Goal: Find specific page/section: Find specific page/section

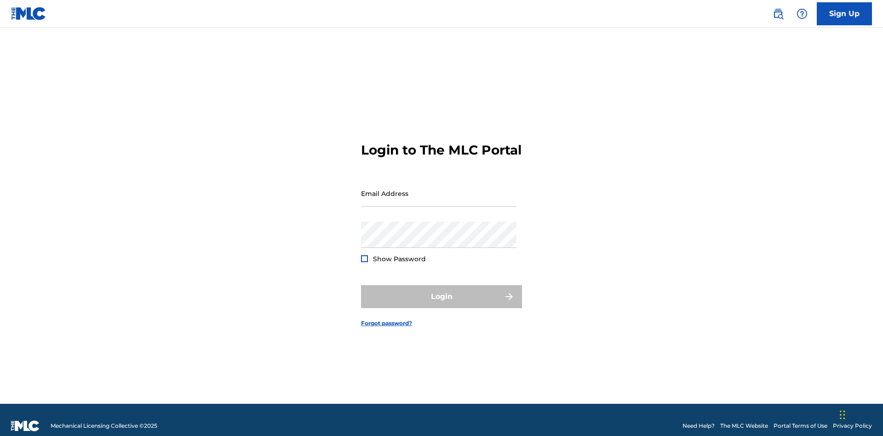
scroll to position [12, 0]
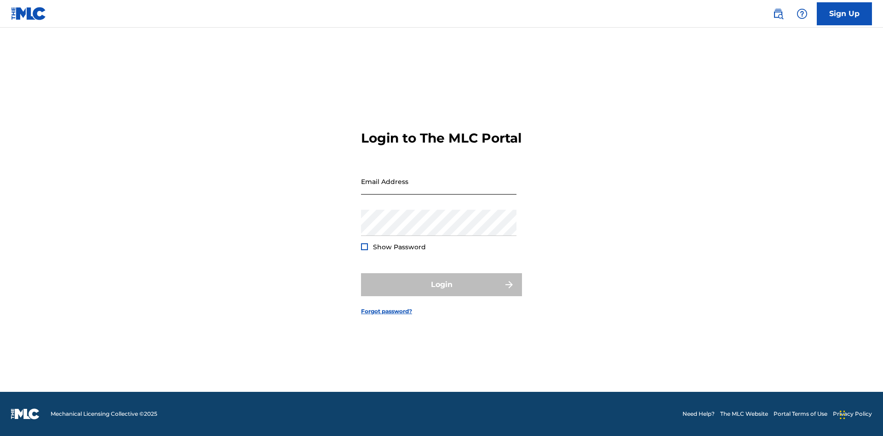
click at [439, 189] on input "Email Address" at bounding box center [438, 181] width 155 height 26
type input "[EMAIL_ADDRESS][DOMAIN_NAME]"
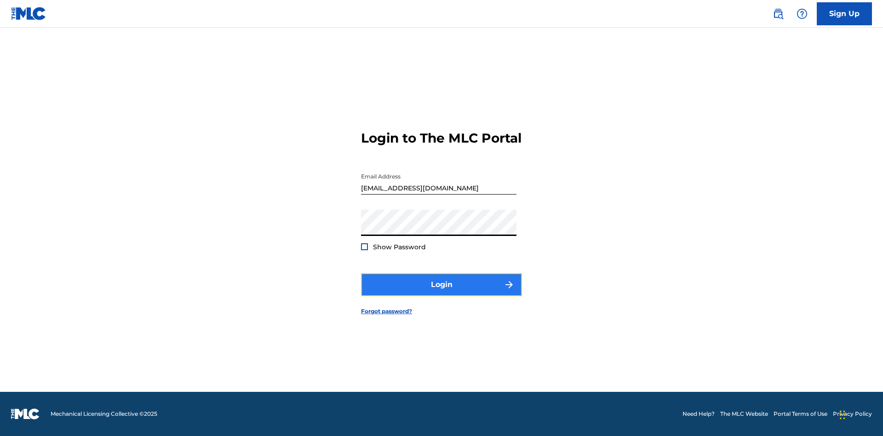
click at [441, 292] on button "Login" at bounding box center [441, 284] width 161 height 23
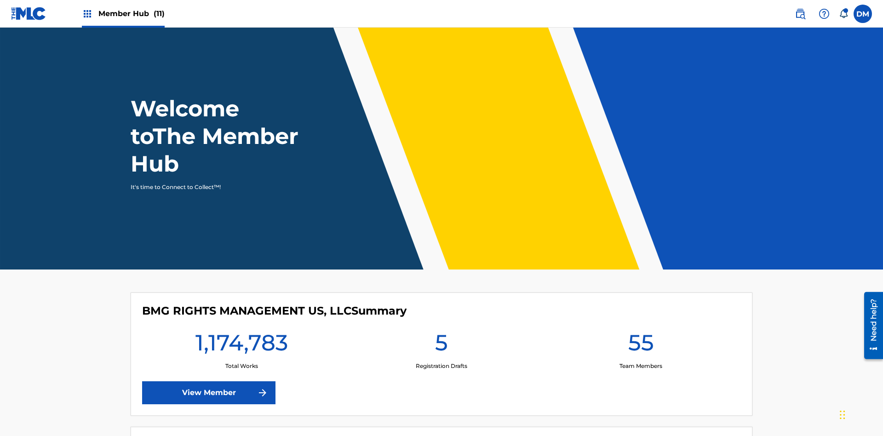
click at [131, 13] on span "Member Hub (11)" at bounding box center [131, 13] width 66 height 11
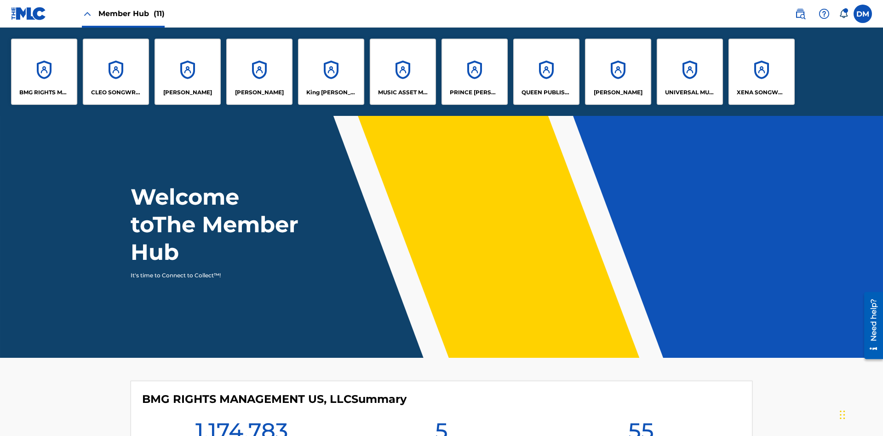
scroll to position [33, 0]
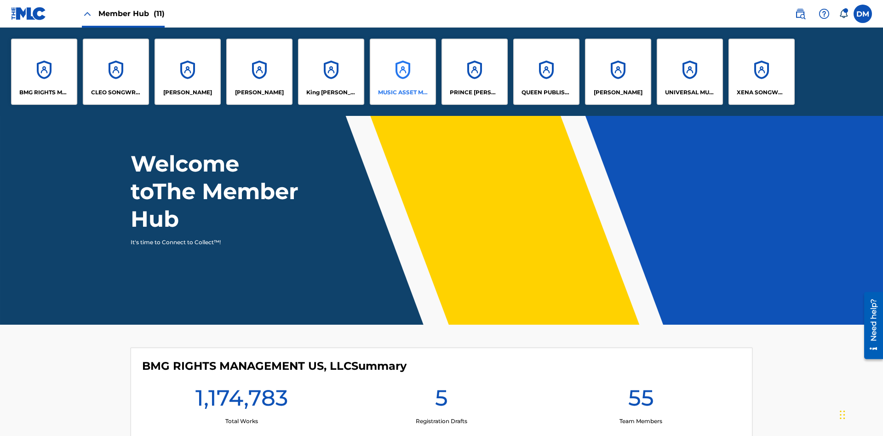
click at [402, 92] on p "MUSIC ASSET MANAGEMENT (MAM)" at bounding box center [403, 92] width 50 height 8
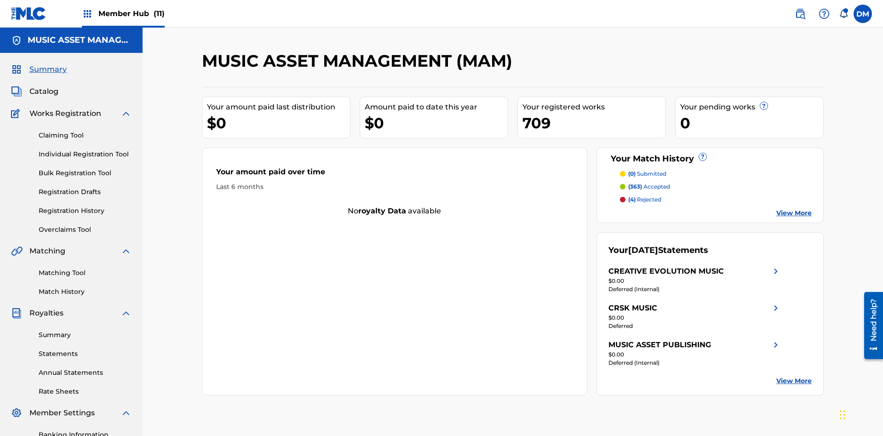
scroll to position [31, 0]
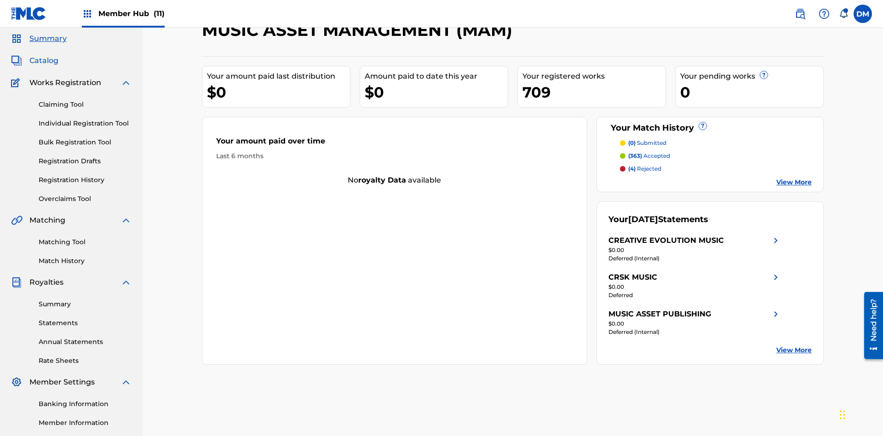
click at [44, 61] on span "Catalog" at bounding box center [43, 60] width 29 height 11
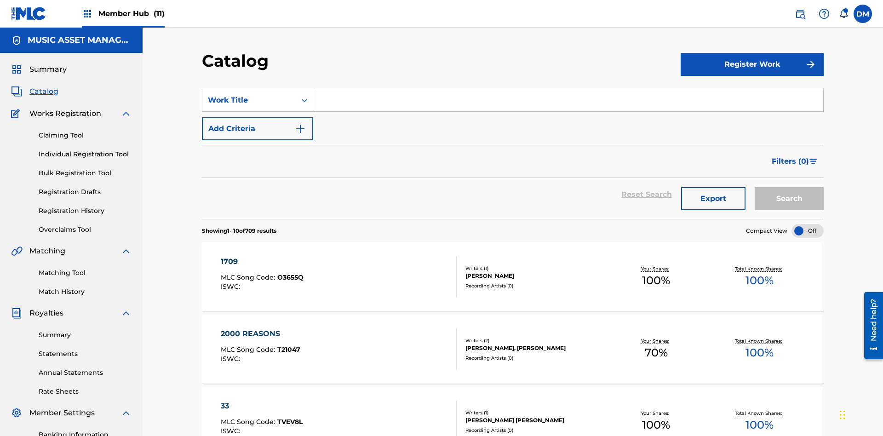
scroll to position [169, 0]
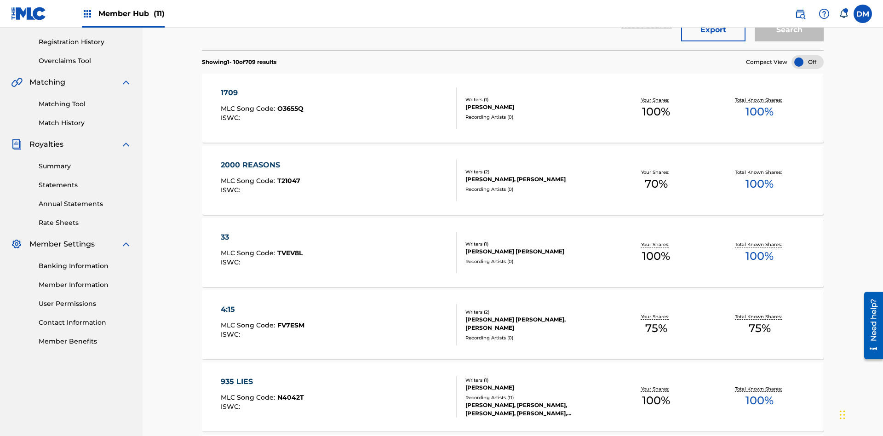
click at [807, 62] on div at bounding box center [807, 62] width 32 height 14
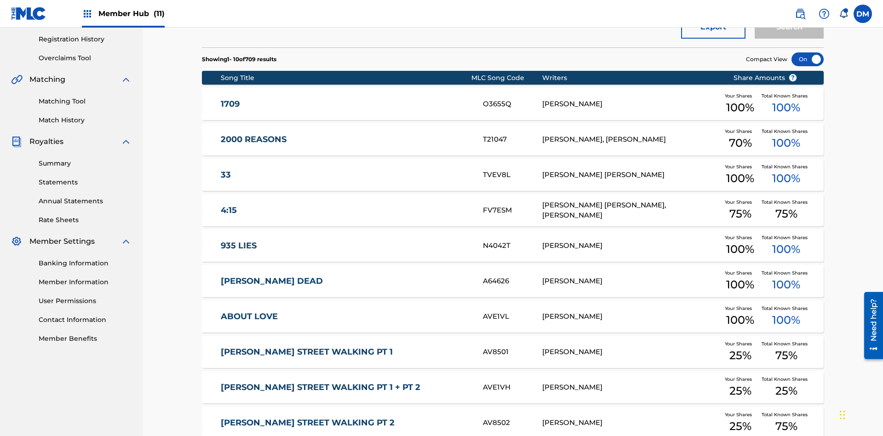
scroll to position [266, 0]
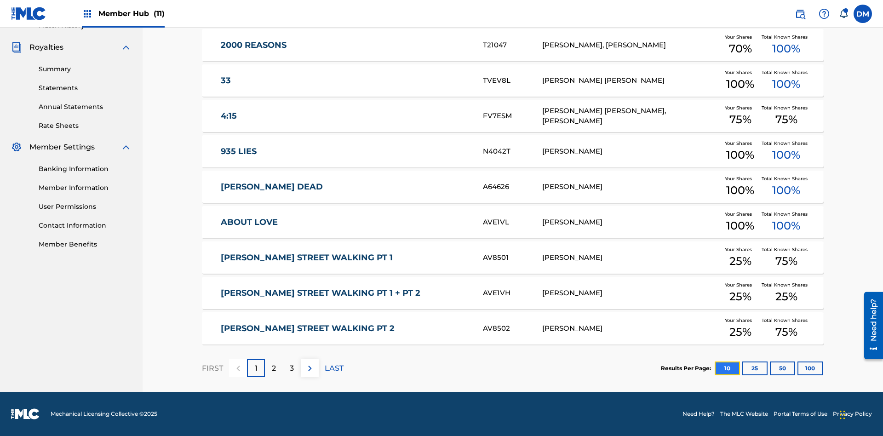
click at [715, 368] on button "10" at bounding box center [727, 368] width 25 height 14
click at [212, 368] on p "FIRST" at bounding box center [212, 368] width 21 height 11
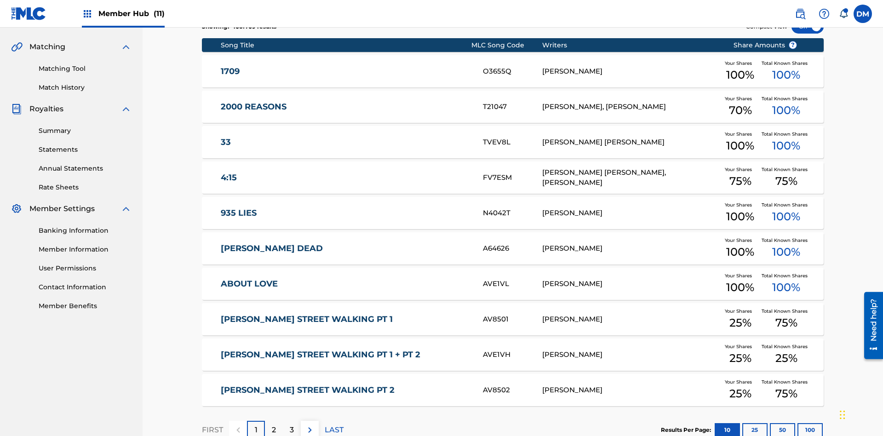
scroll to position [172, 0]
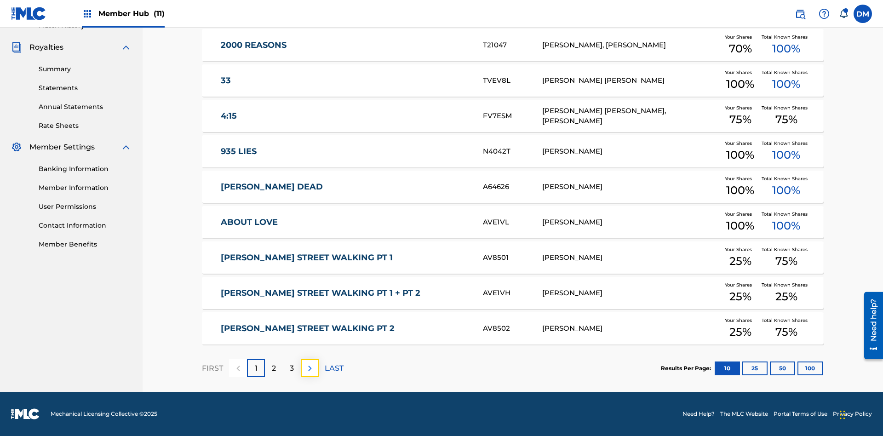
click at [309, 368] on img at bounding box center [309, 368] width 11 height 11
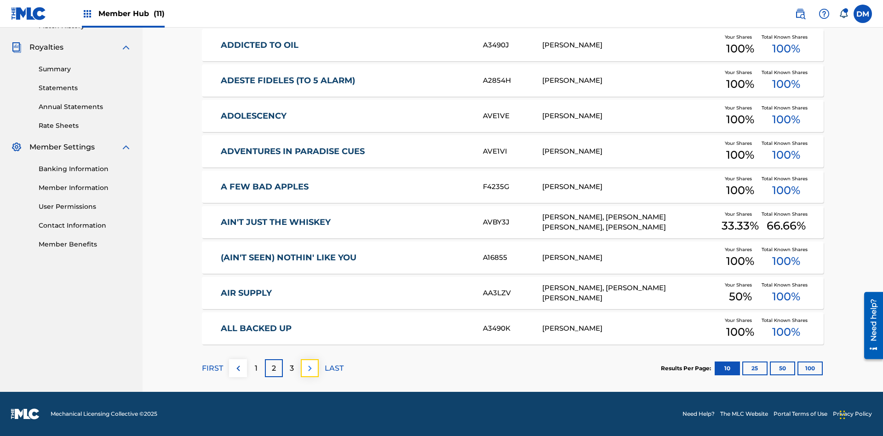
click at [309, 368] on img at bounding box center [309, 368] width 11 height 11
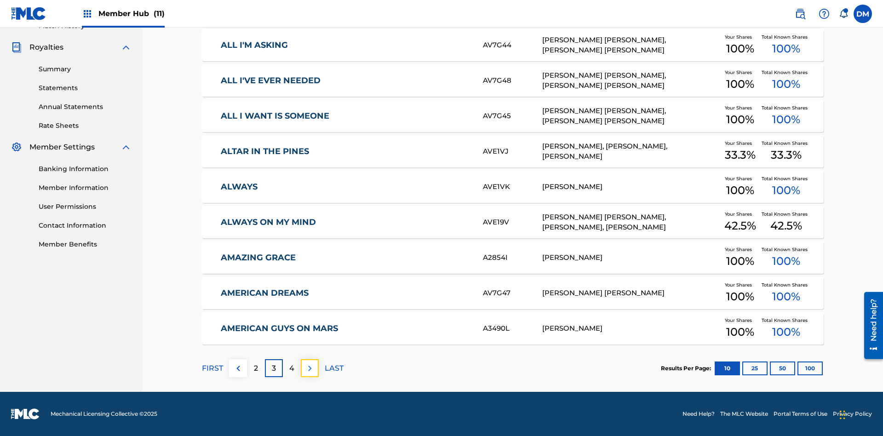
click at [309, 368] on img at bounding box center [309, 368] width 11 height 11
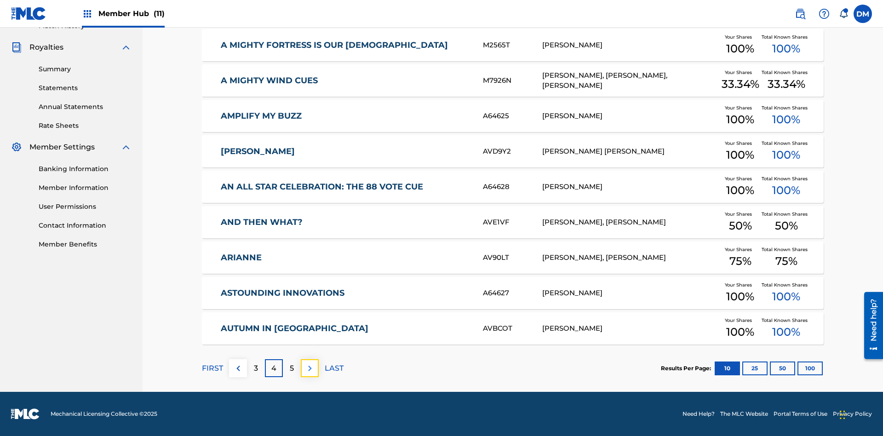
click at [309, 368] on img at bounding box center [309, 368] width 11 height 11
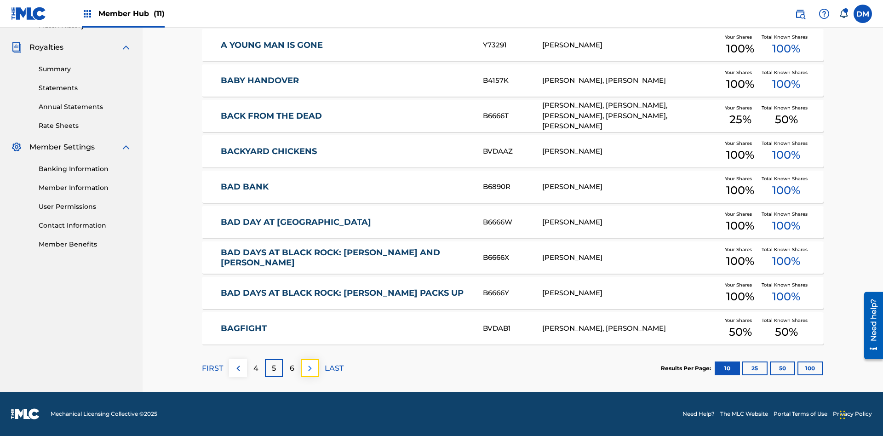
click at [309, 368] on img at bounding box center [309, 368] width 11 height 11
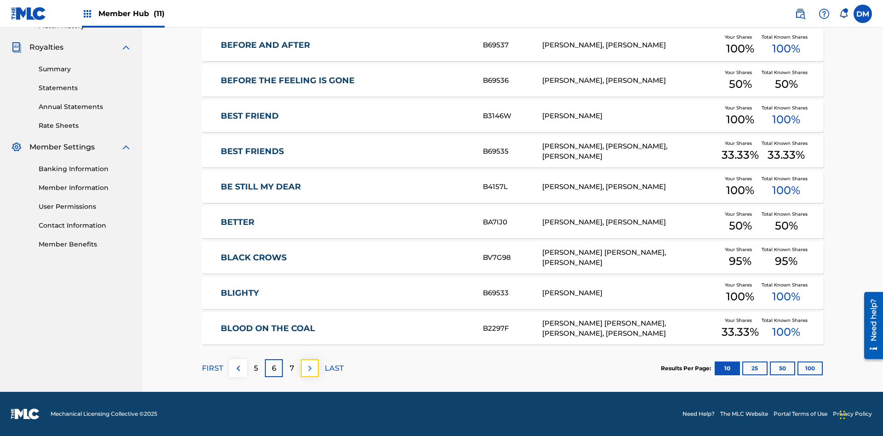
click at [309, 368] on img at bounding box center [309, 368] width 11 height 11
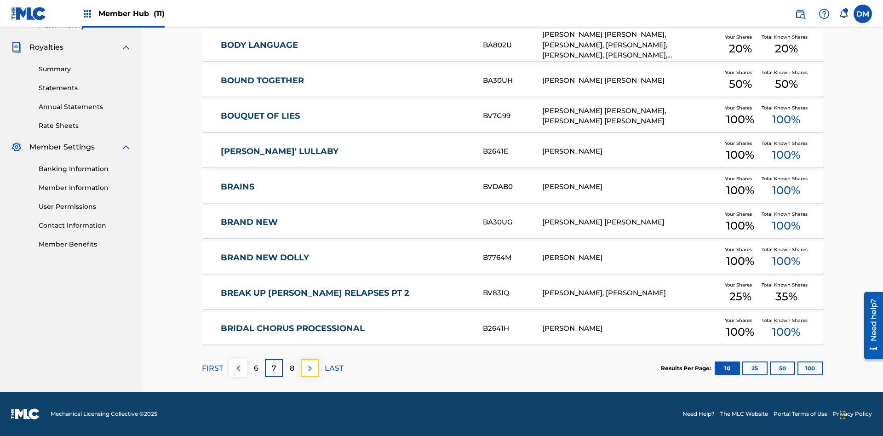
click at [309, 368] on img at bounding box center [309, 368] width 11 height 11
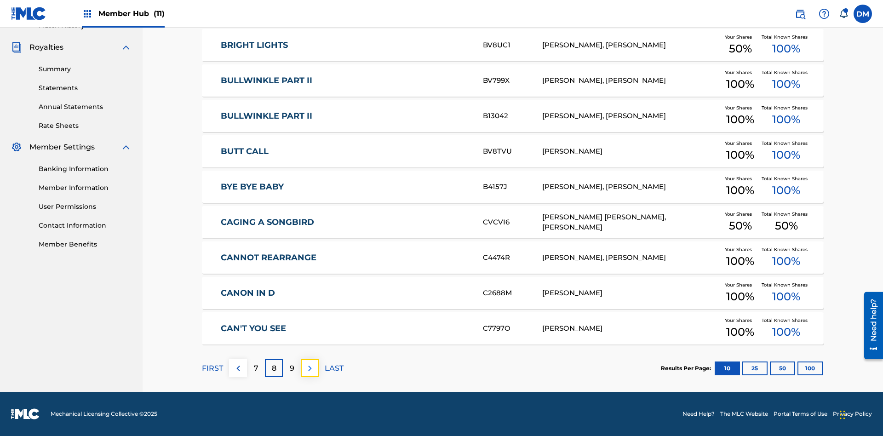
click at [309, 368] on img at bounding box center [309, 368] width 11 height 11
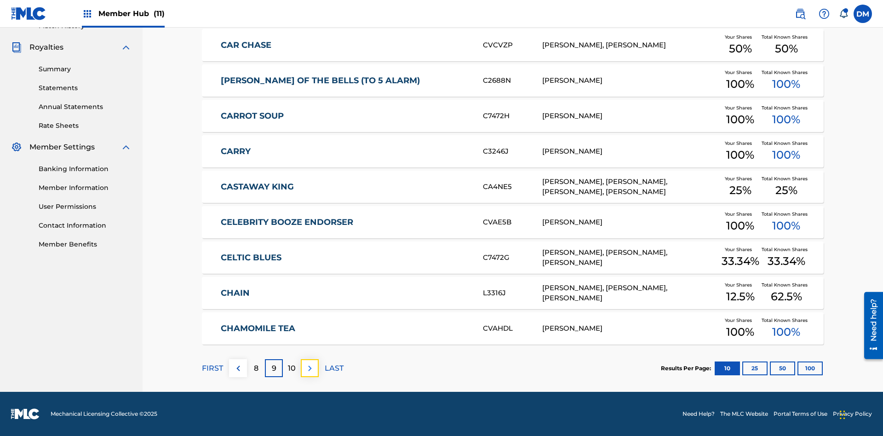
click at [309, 368] on img at bounding box center [309, 368] width 11 height 11
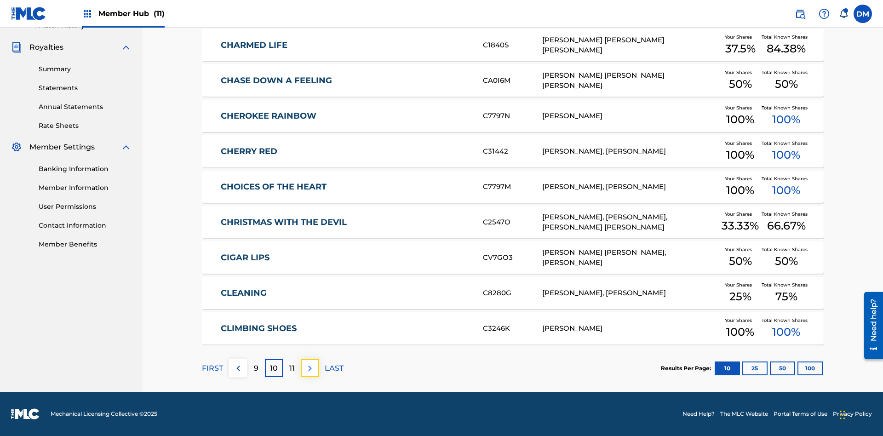
click at [309, 368] on img at bounding box center [309, 368] width 11 height 11
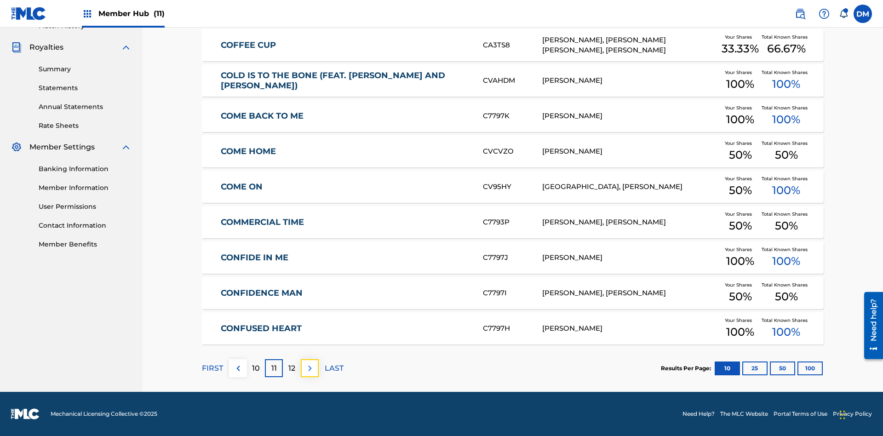
click at [309, 368] on img at bounding box center [309, 368] width 11 height 11
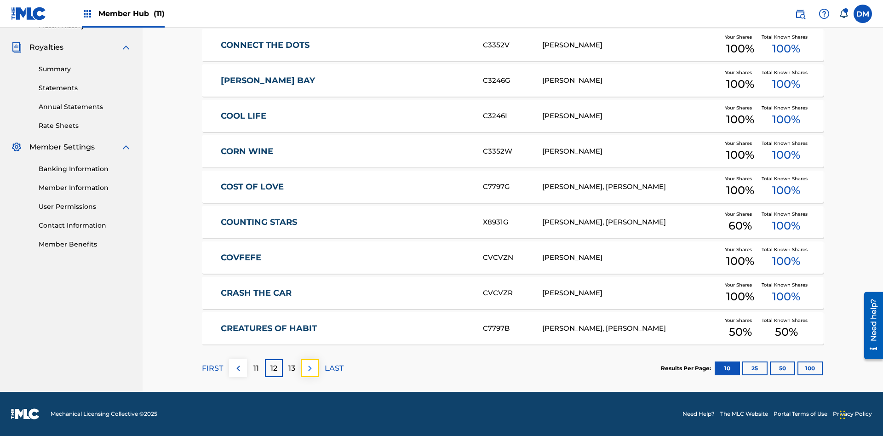
click at [309, 368] on img at bounding box center [309, 368] width 11 height 11
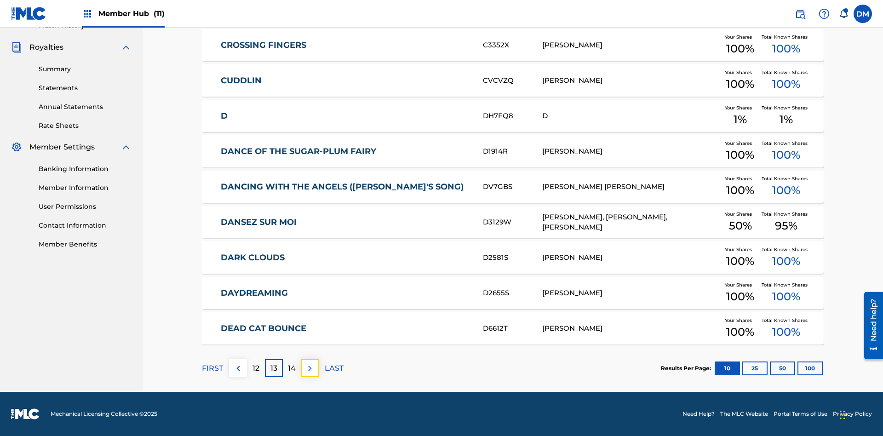
click at [309, 368] on img at bounding box center [309, 368] width 11 height 11
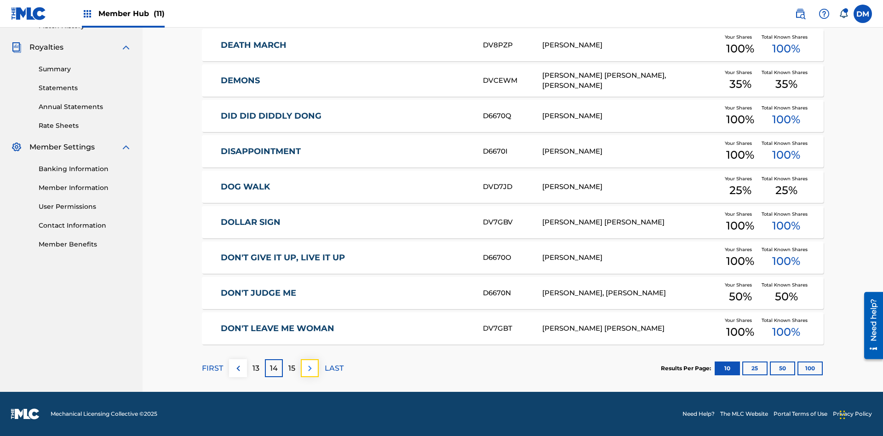
click at [309, 368] on img at bounding box center [309, 368] width 11 height 11
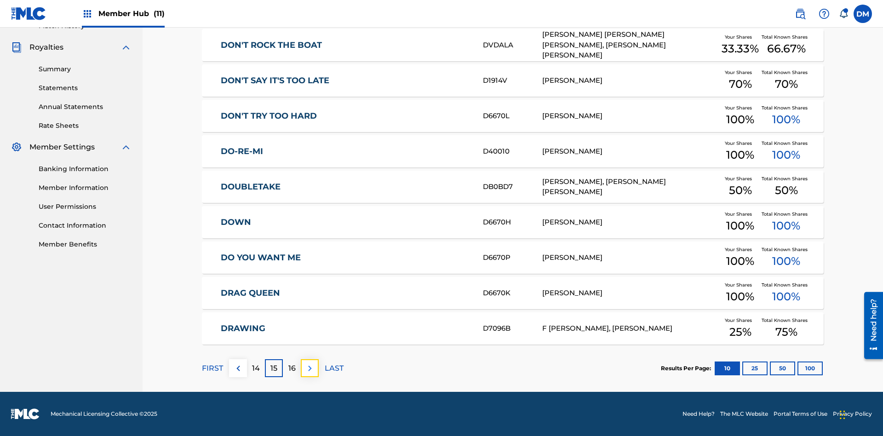
click at [309, 368] on img at bounding box center [309, 368] width 11 height 11
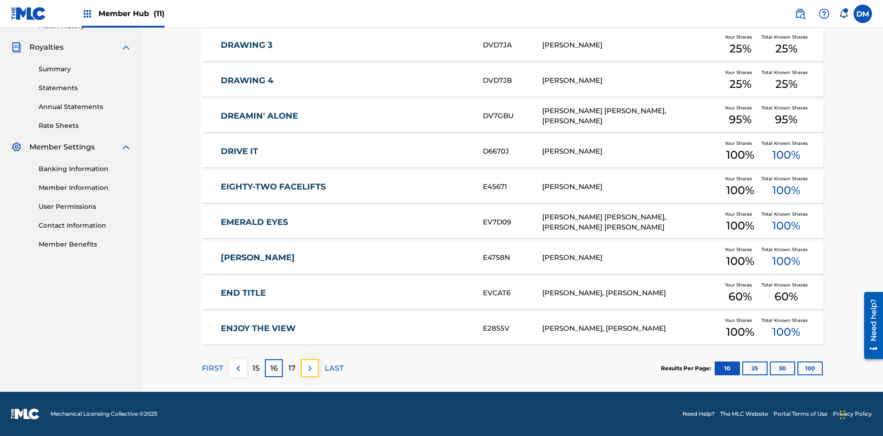
click at [309, 368] on img at bounding box center [309, 368] width 11 height 11
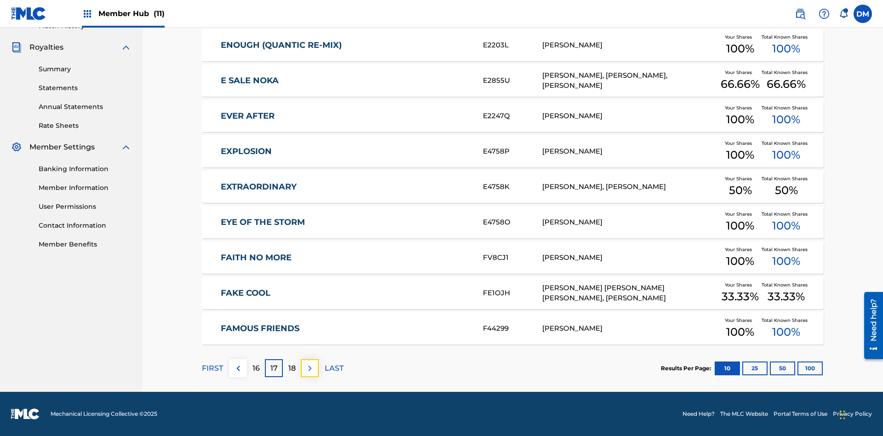
click at [309, 368] on img at bounding box center [309, 368] width 11 height 11
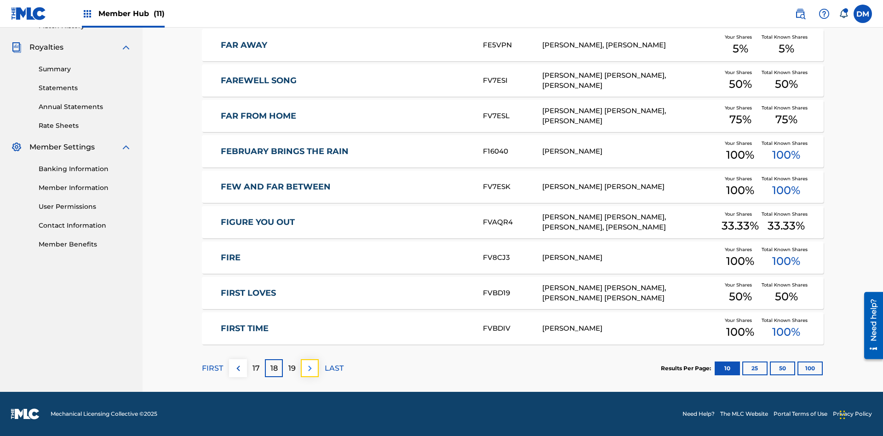
click at [309, 368] on img at bounding box center [309, 368] width 11 height 11
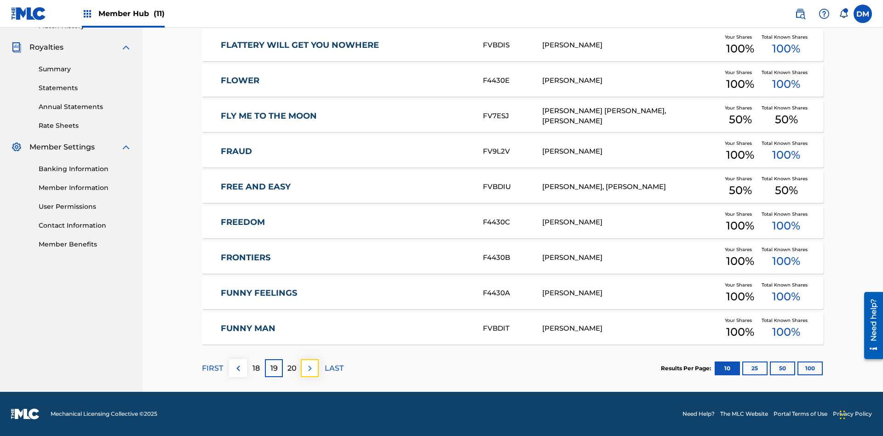
click at [309, 368] on img at bounding box center [309, 368] width 11 height 11
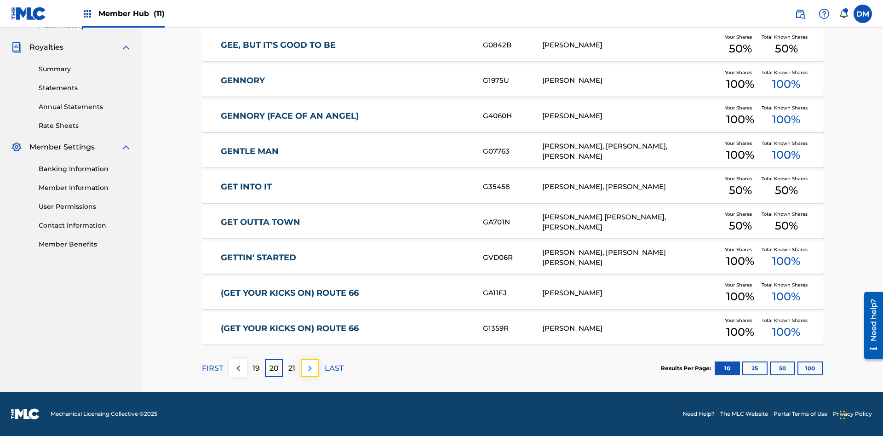
click at [309, 368] on img at bounding box center [309, 368] width 11 height 11
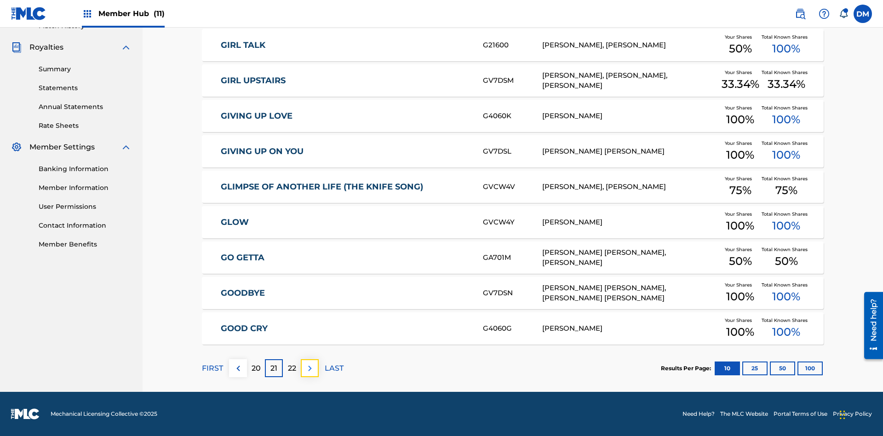
click at [309, 368] on img at bounding box center [309, 368] width 11 height 11
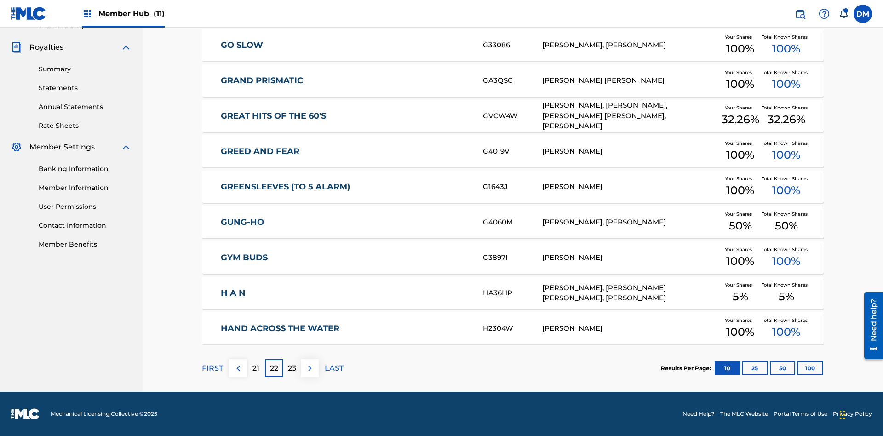
click at [309, 368] on img at bounding box center [309, 368] width 11 height 11
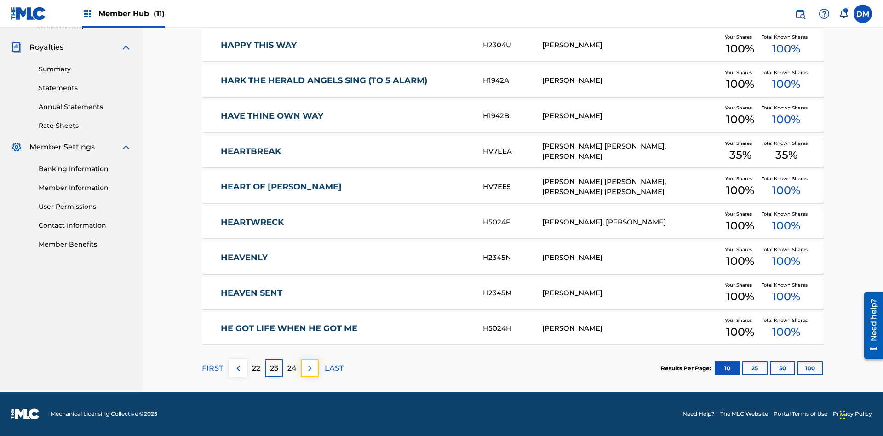
click at [309, 368] on img at bounding box center [309, 368] width 11 height 11
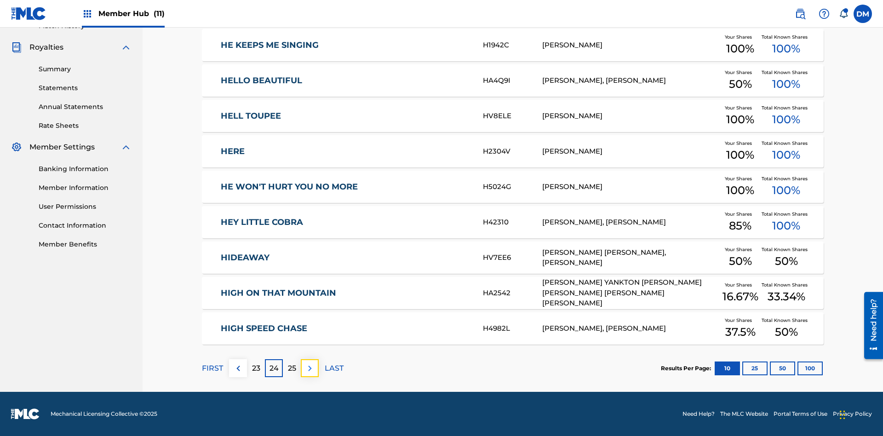
click at [309, 368] on img at bounding box center [309, 368] width 11 height 11
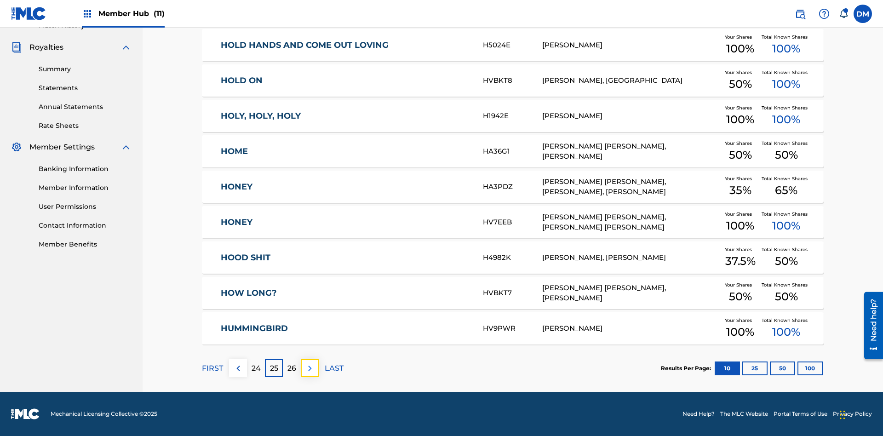
click at [309, 368] on img at bounding box center [309, 368] width 11 height 11
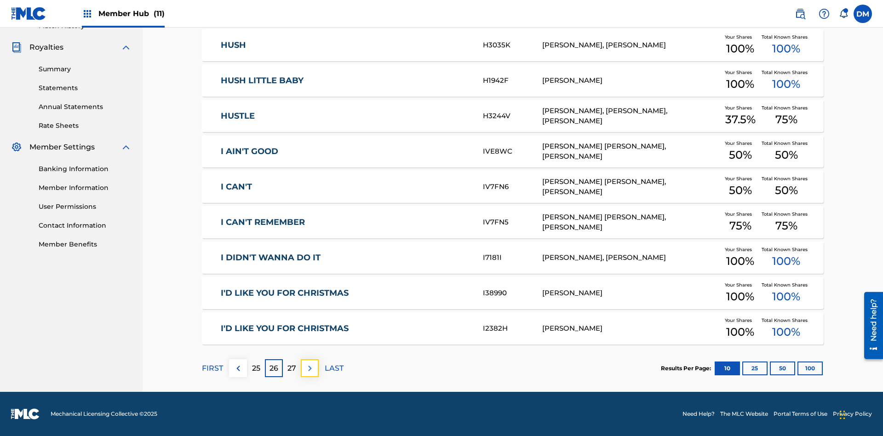
click at [309, 368] on img at bounding box center [309, 368] width 11 height 11
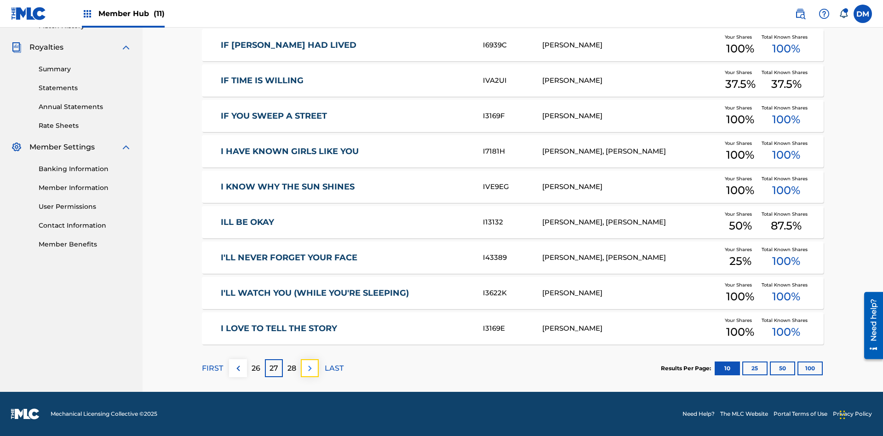
click at [309, 368] on img at bounding box center [309, 368] width 11 height 11
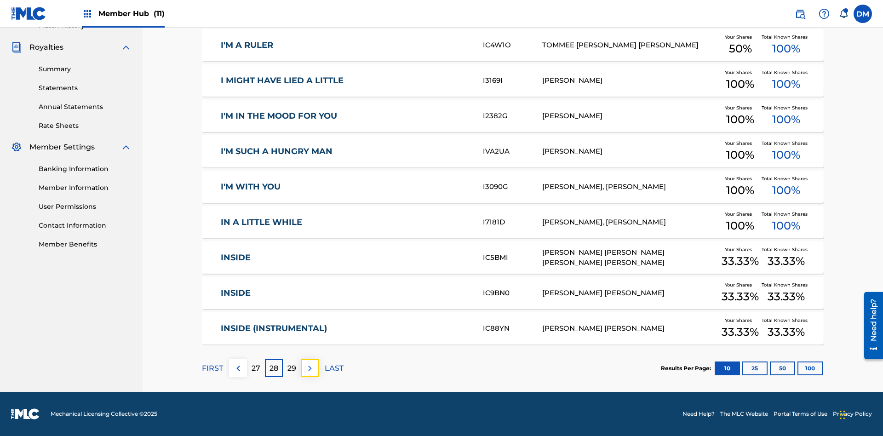
click at [309, 368] on img at bounding box center [309, 368] width 11 height 11
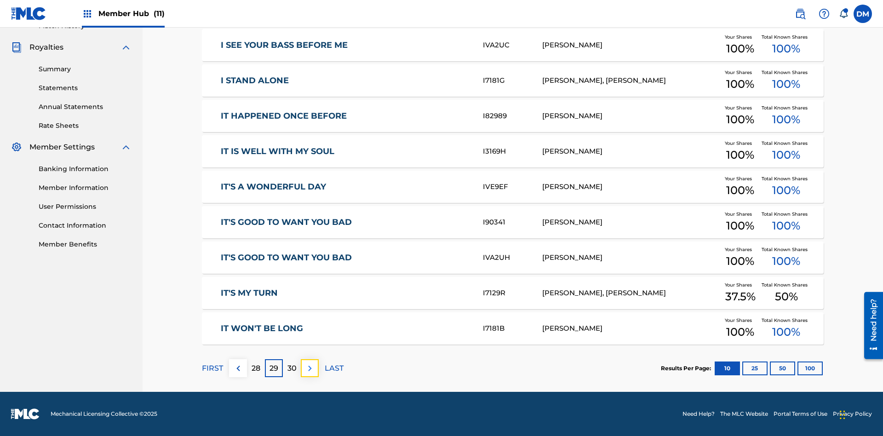
click at [309, 368] on img at bounding box center [309, 368] width 11 height 11
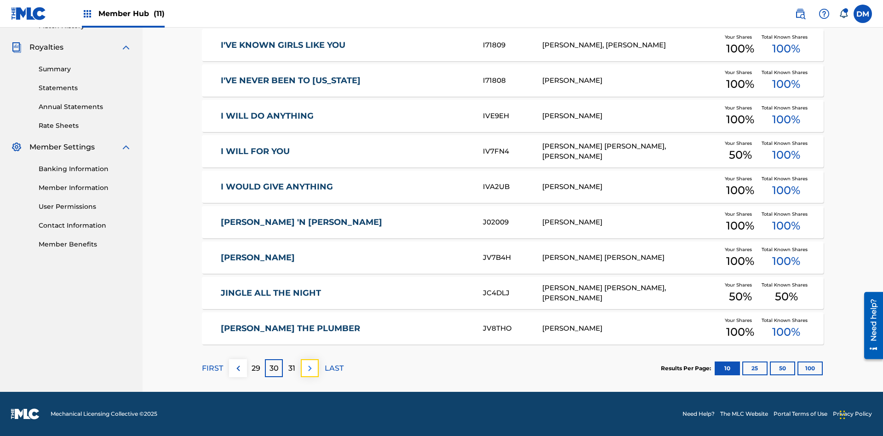
click at [309, 368] on img at bounding box center [309, 368] width 11 height 11
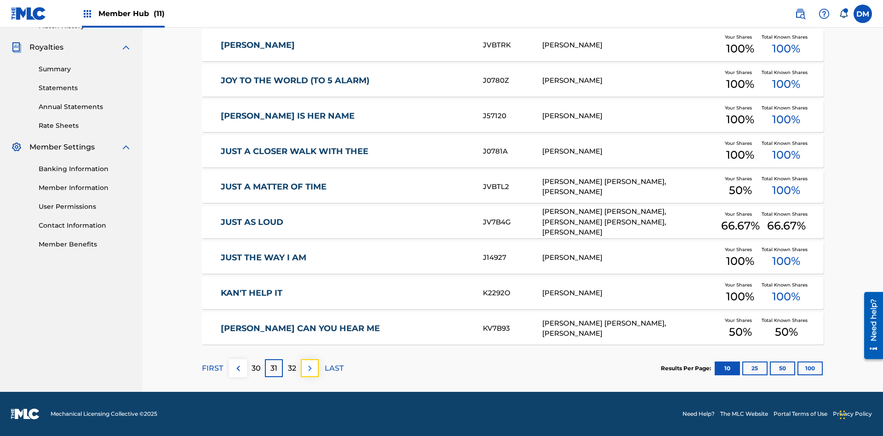
click at [309, 368] on img at bounding box center [309, 368] width 11 height 11
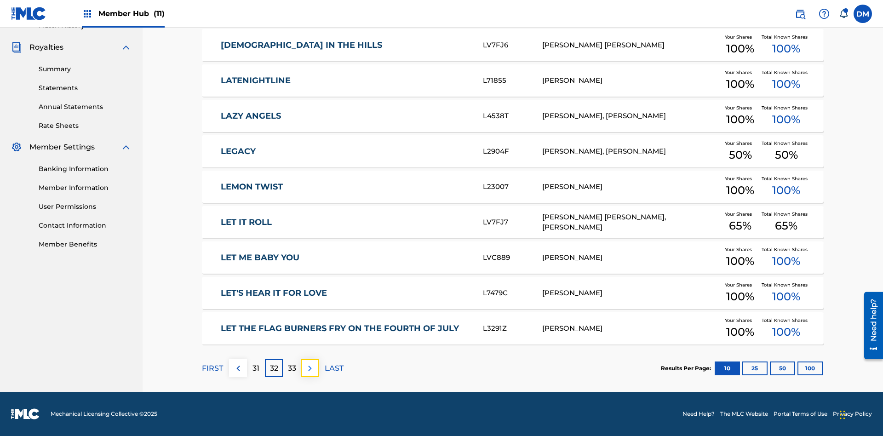
click at [309, 368] on img at bounding box center [309, 368] width 11 height 11
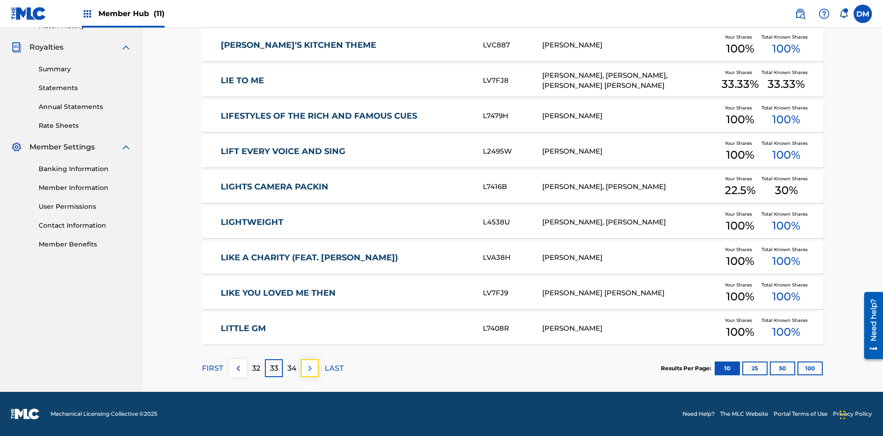
click at [309, 368] on img at bounding box center [309, 368] width 11 height 11
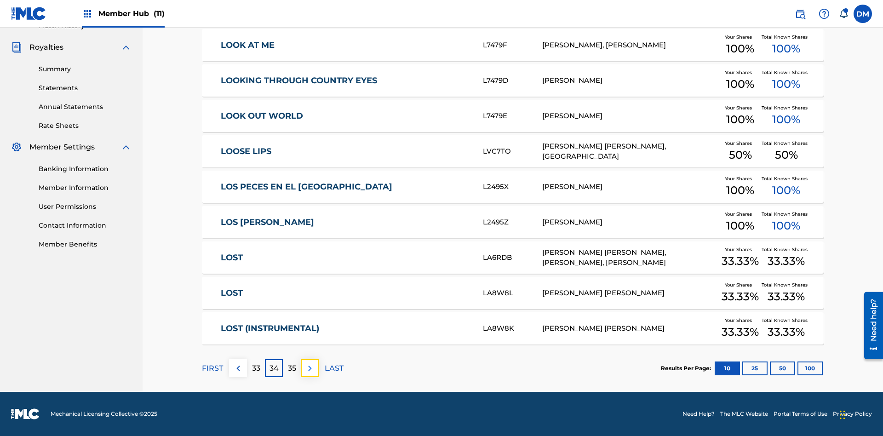
click at [309, 368] on img at bounding box center [309, 368] width 11 height 11
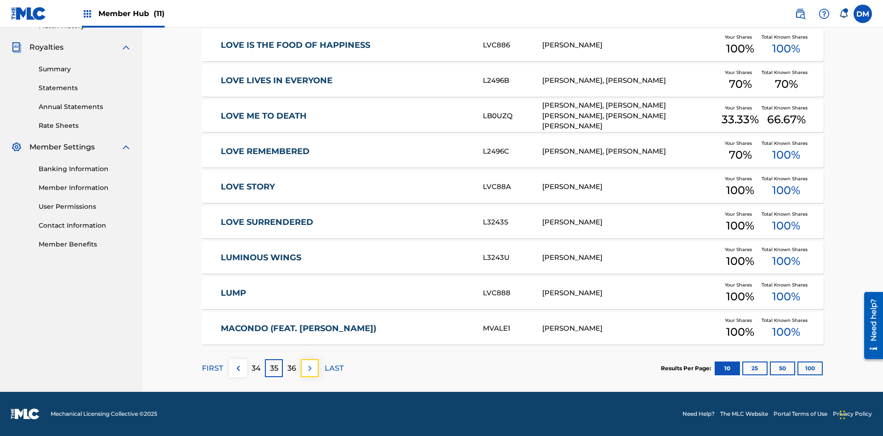
click at [309, 368] on img at bounding box center [309, 368] width 11 height 11
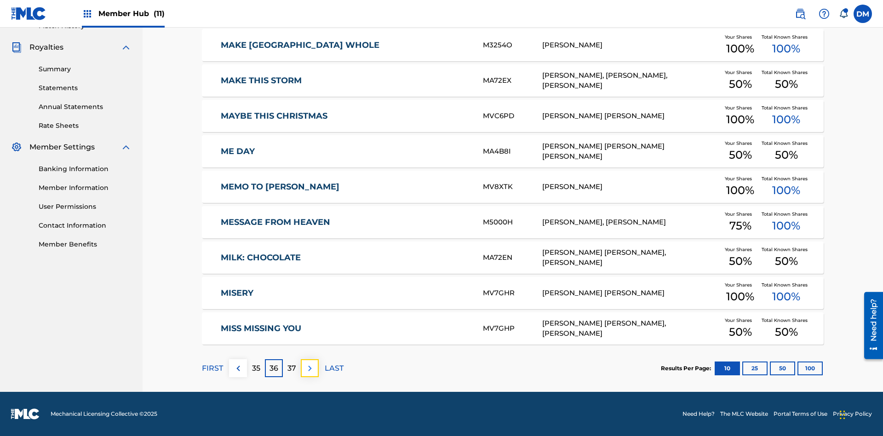
click at [309, 368] on img at bounding box center [309, 368] width 11 height 11
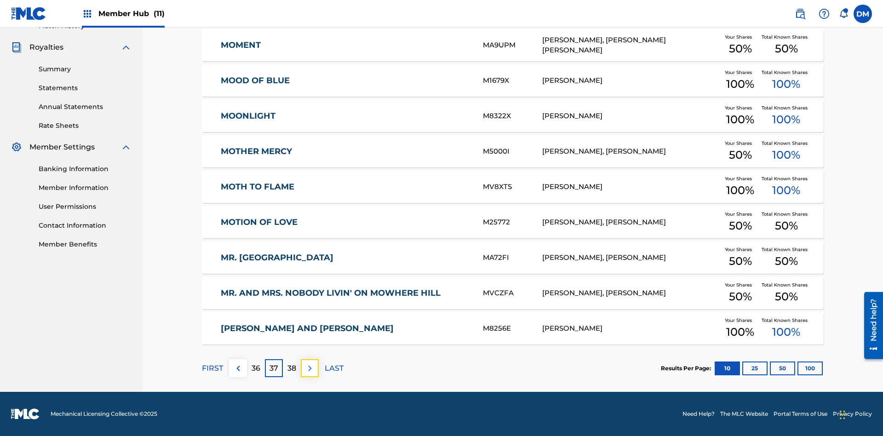
click at [309, 368] on img at bounding box center [309, 368] width 11 height 11
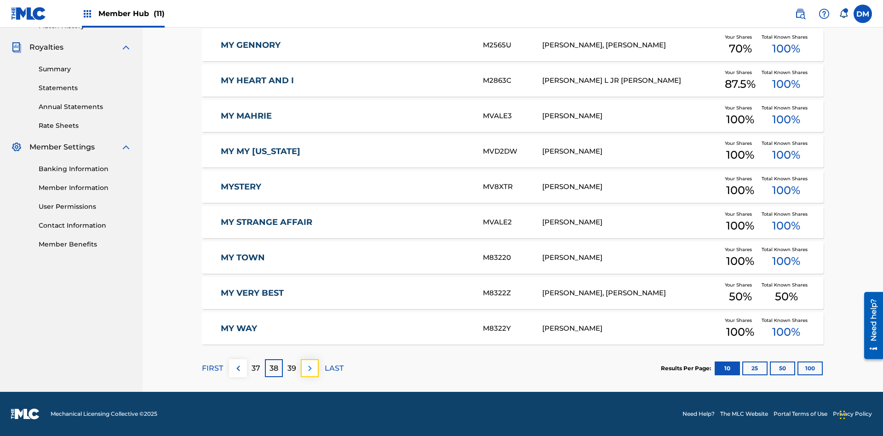
click at [309, 368] on img at bounding box center [309, 368] width 11 height 11
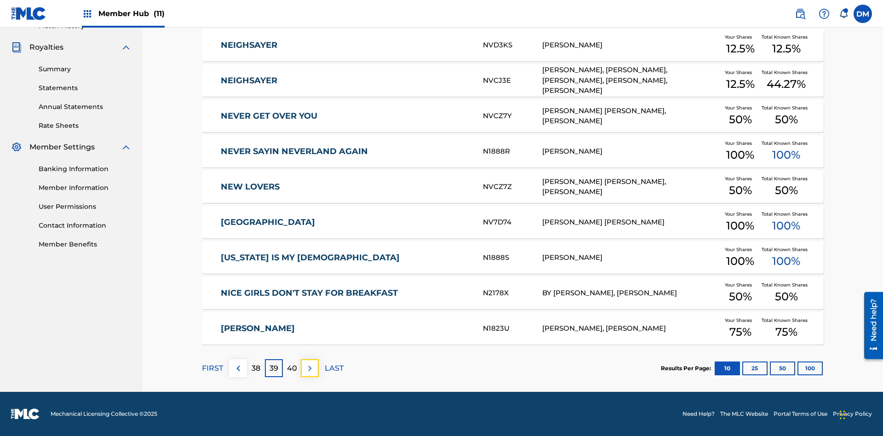
click at [309, 368] on img at bounding box center [309, 368] width 11 height 11
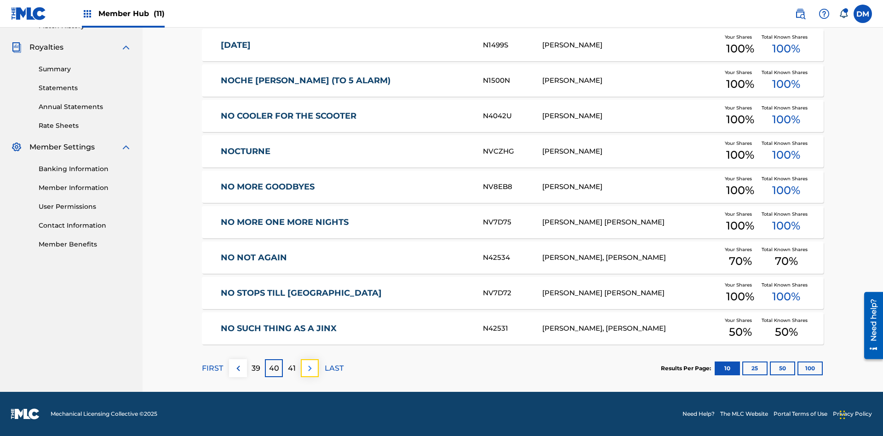
click at [309, 368] on img at bounding box center [309, 368] width 11 height 11
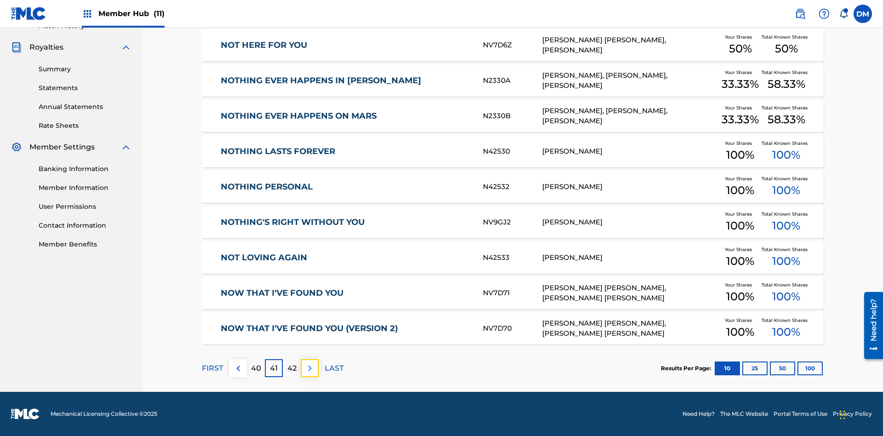
click at [309, 368] on img at bounding box center [309, 368] width 11 height 11
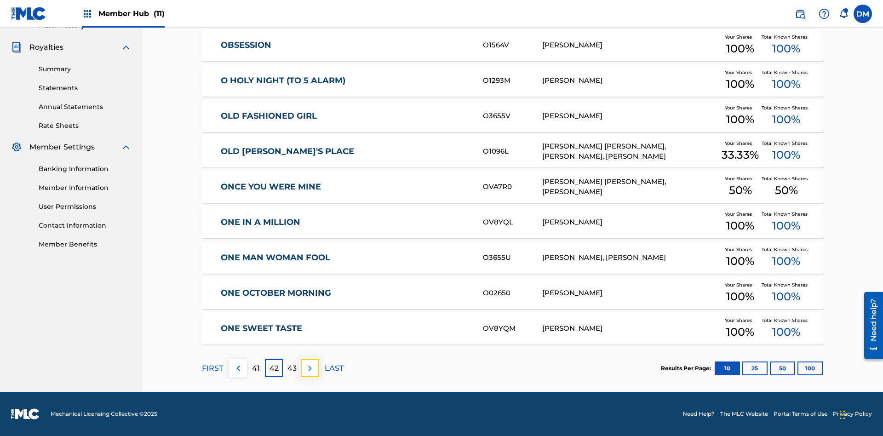
click at [309, 368] on img at bounding box center [309, 368] width 11 height 11
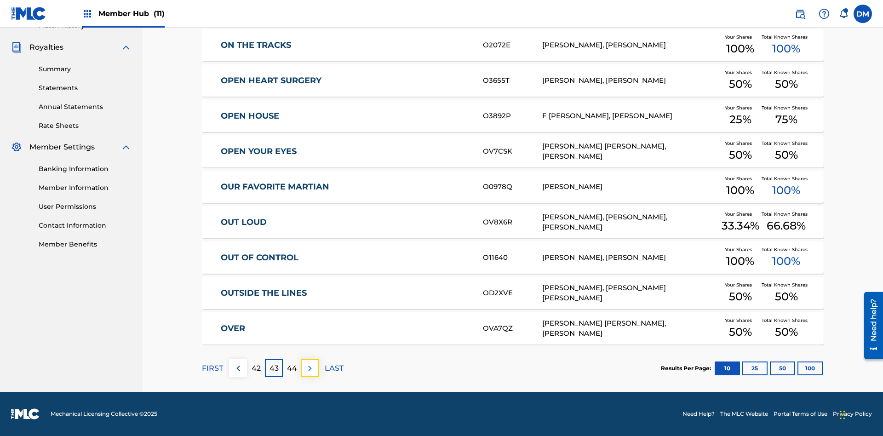
click at [309, 368] on img at bounding box center [309, 368] width 11 height 11
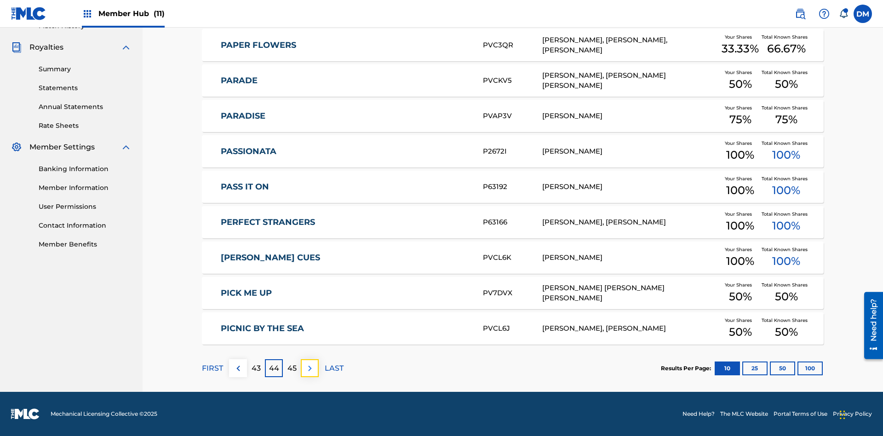
click at [309, 368] on img at bounding box center [309, 368] width 11 height 11
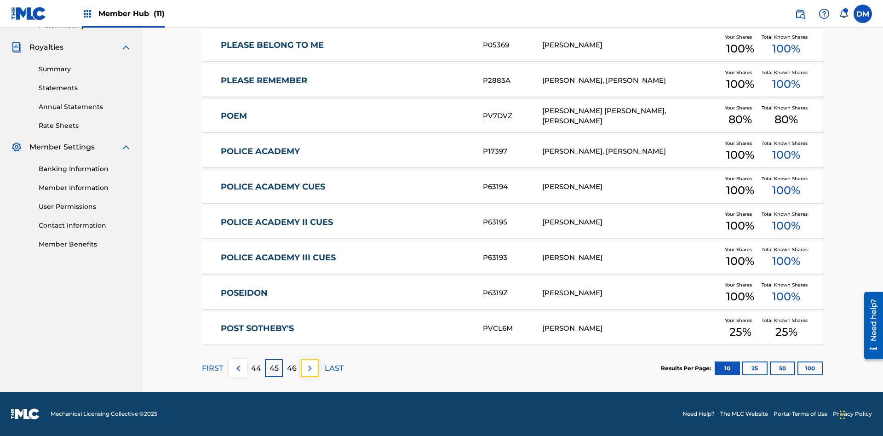
click at [309, 368] on img at bounding box center [309, 368] width 11 height 11
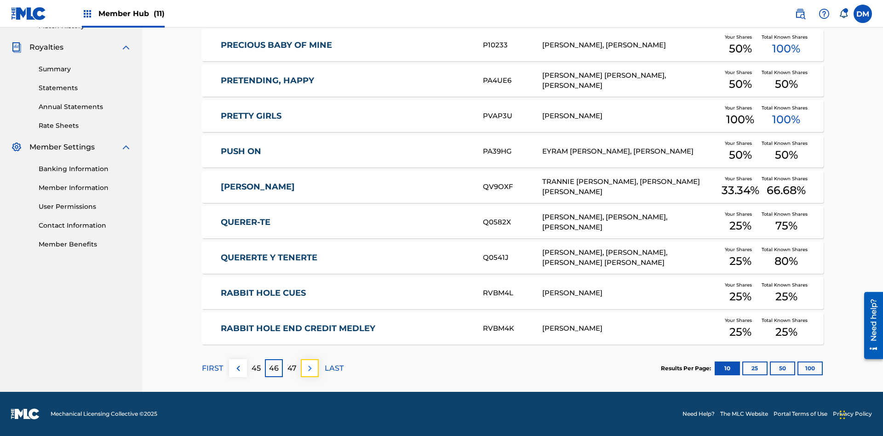
click at [309, 368] on img at bounding box center [309, 368] width 11 height 11
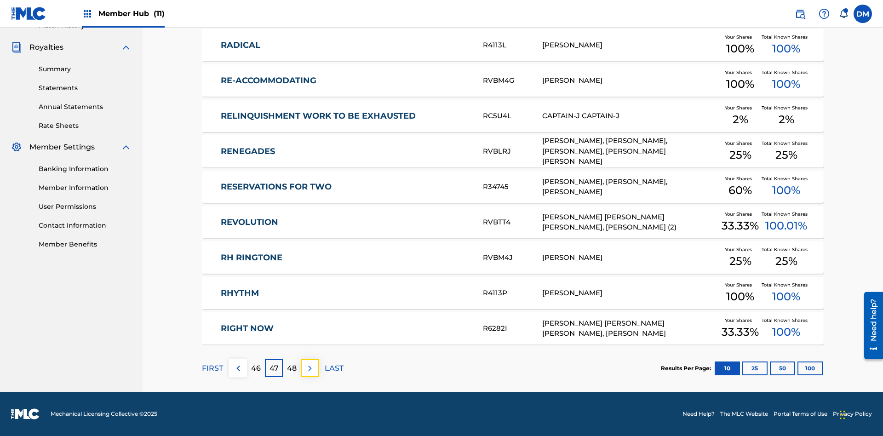
click at [309, 368] on img at bounding box center [309, 368] width 11 height 11
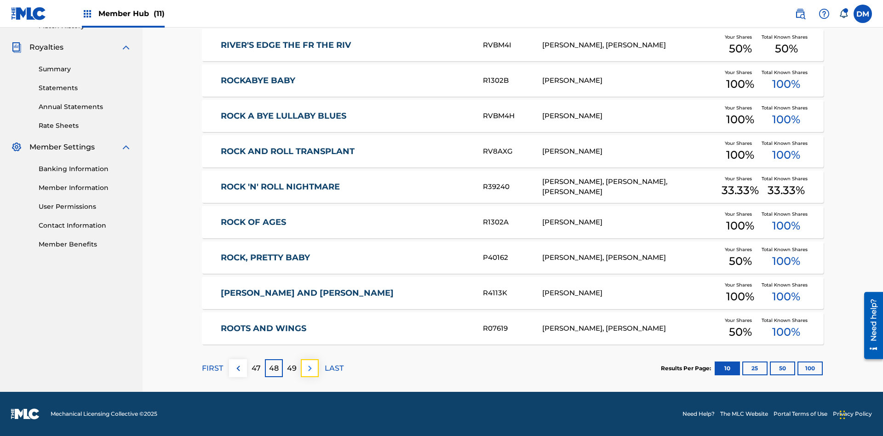
click at [309, 368] on img at bounding box center [309, 368] width 11 height 11
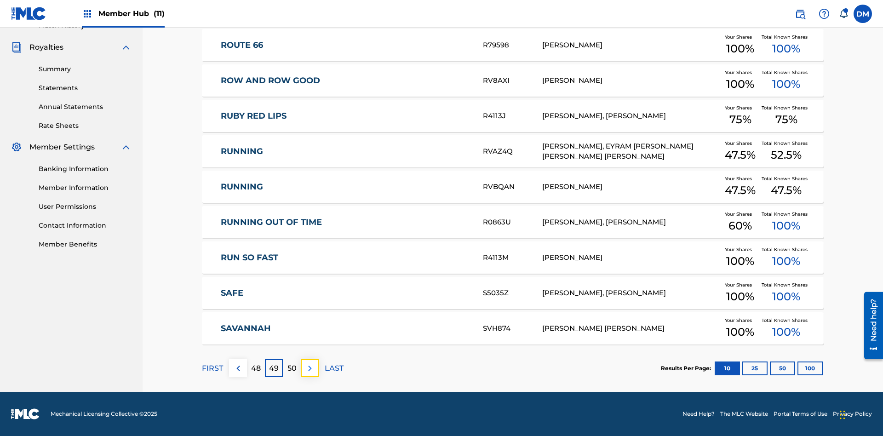
click at [309, 368] on img at bounding box center [309, 368] width 11 height 11
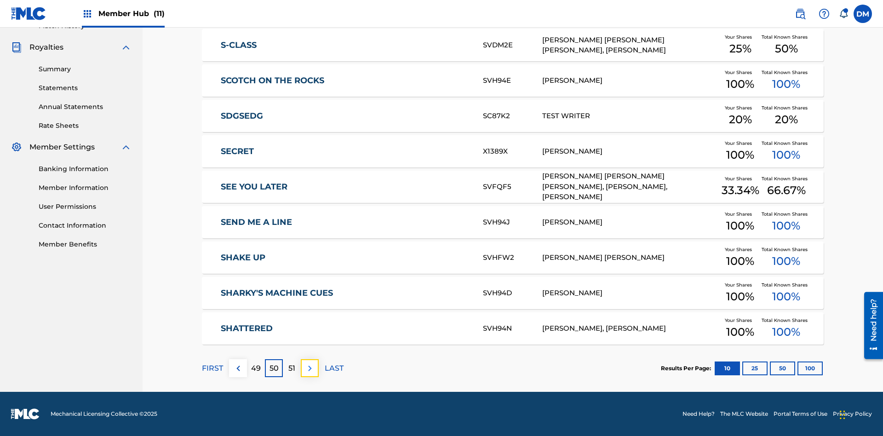
click at [309, 368] on img at bounding box center [309, 368] width 11 height 11
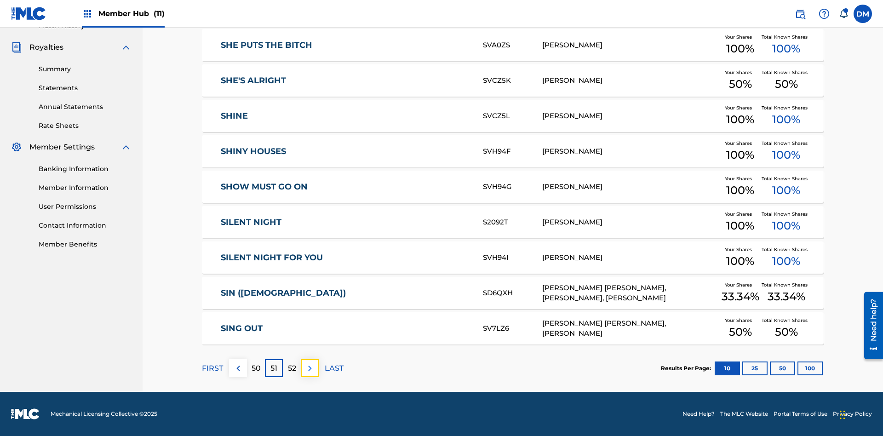
click at [309, 368] on img at bounding box center [309, 368] width 11 height 11
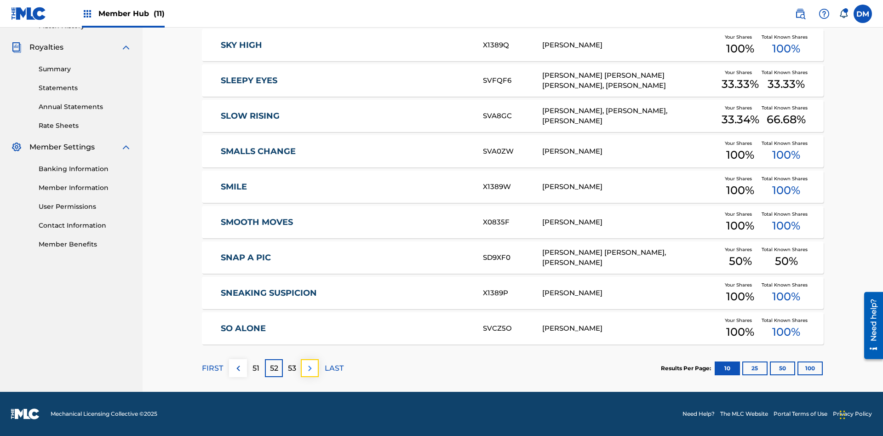
click at [309, 368] on img at bounding box center [309, 368] width 11 height 11
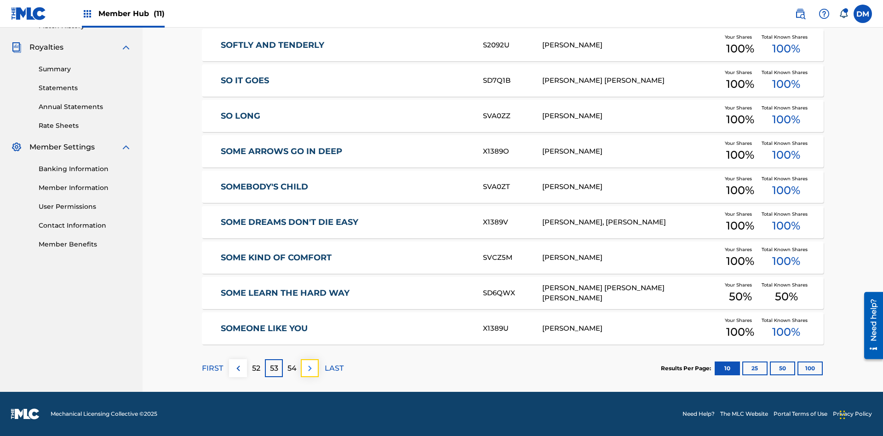
click at [309, 368] on img at bounding box center [309, 368] width 11 height 11
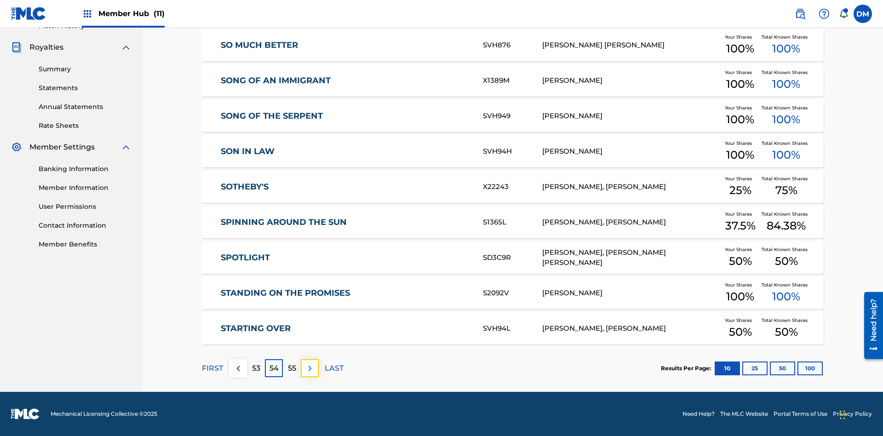
click at [309, 368] on img at bounding box center [309, 368] width 11 height 11
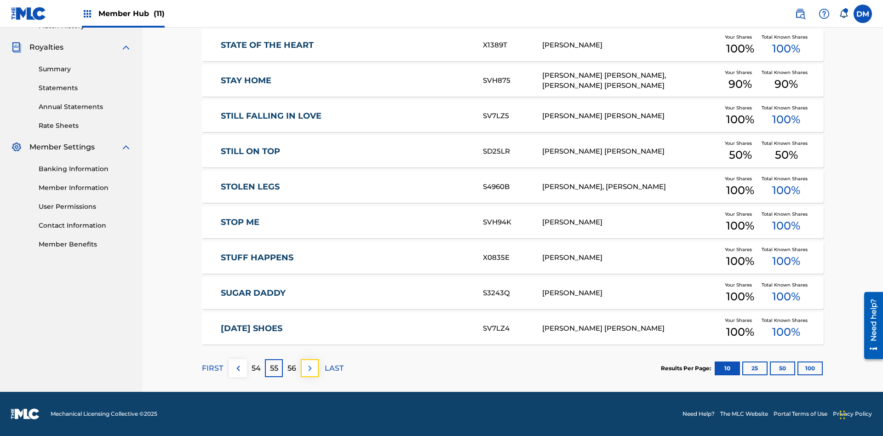
click at [309, 368] on img at bounding box center [309, 368] width 11 height 11
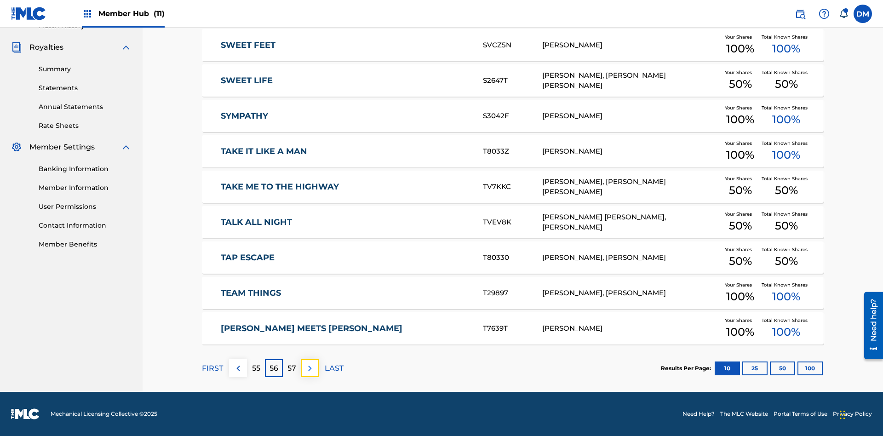
click at [309, 368] on img at bounding box center [309, 368] width 11 height 11
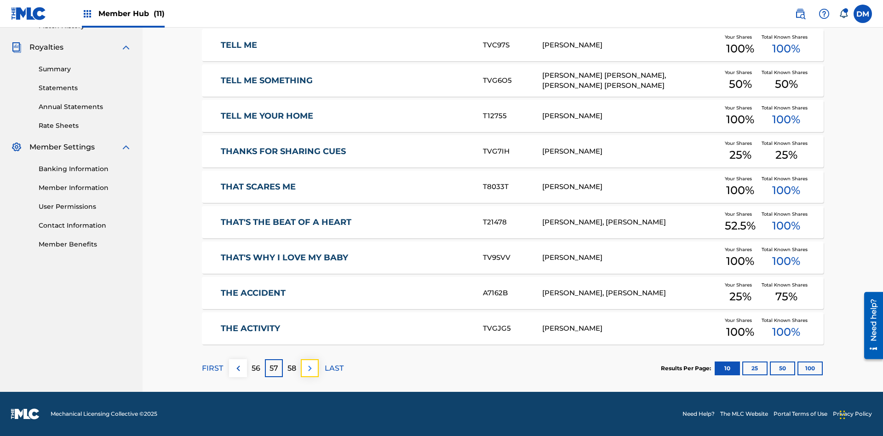
click at [309, 368] on img at bounding box center [309, 368] width 11 height 11
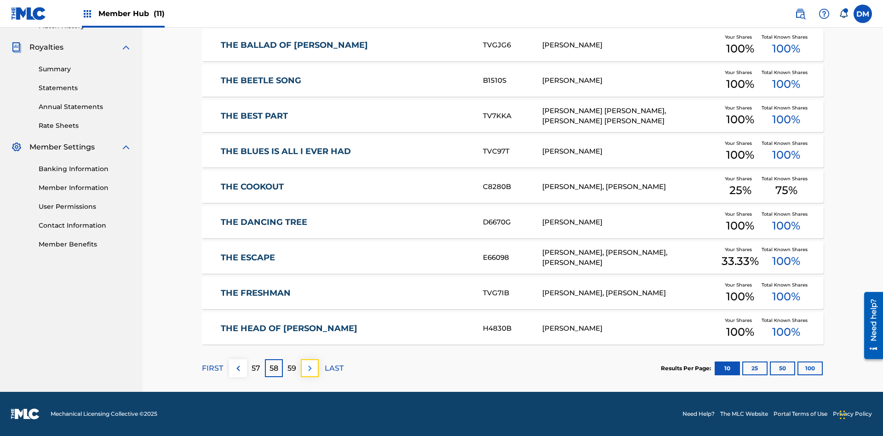
click at [309, 368] on img at bounding box center [309, 368] width 11 height 11
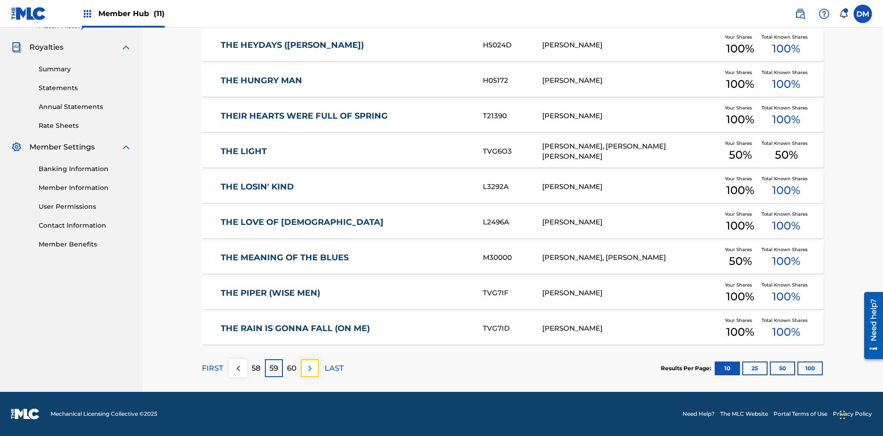
click at [309, 368] on img at bounding box center [309, 368] width 11 height 11
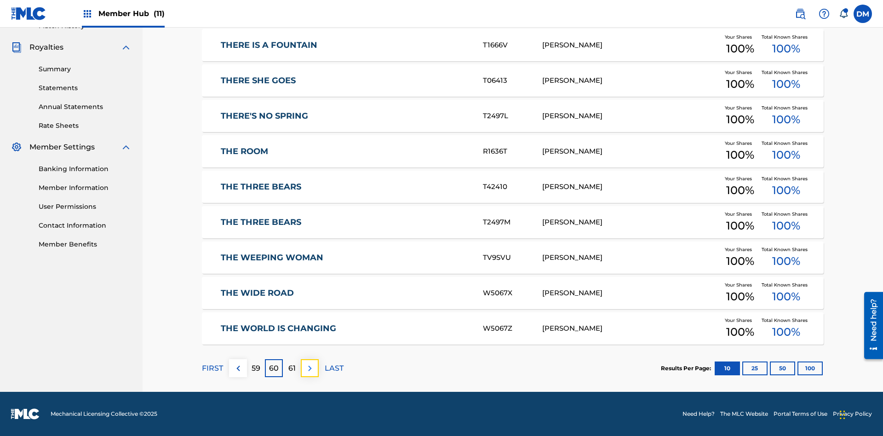
click at [309, 368] on img at bounding box center [309, 368] width 11 height 11
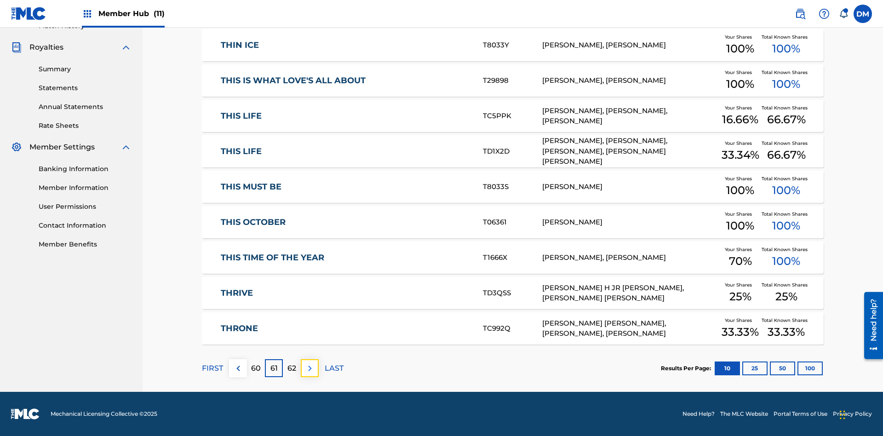
click at [309, 368] on img at bounding box center [309, 368] width 11 height 11
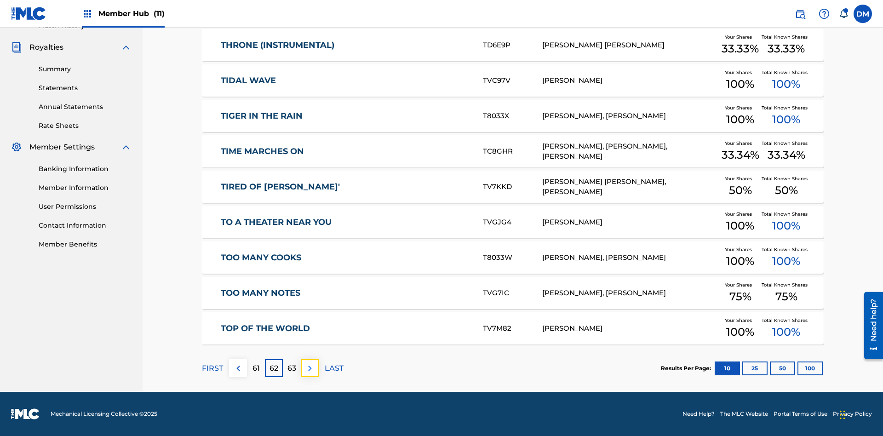
click at [309, 368] on img at bounding box center [309, 368] width 11 height 11
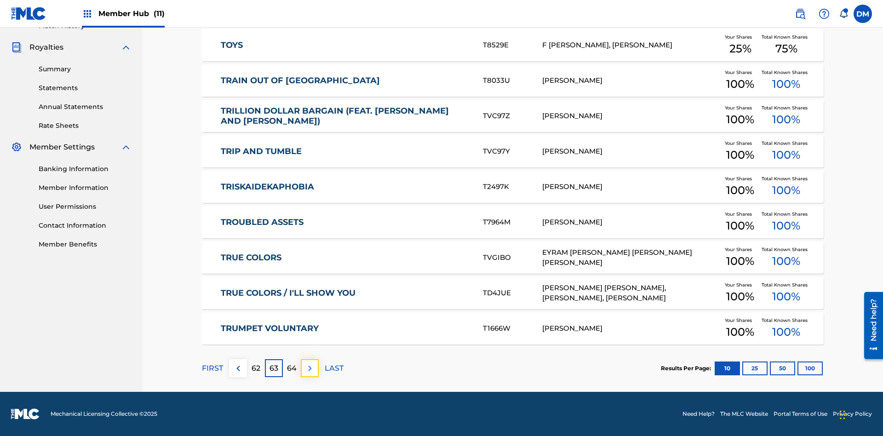
click at [309, 368] on img at bounding box center [309, 368] width 11 height 11
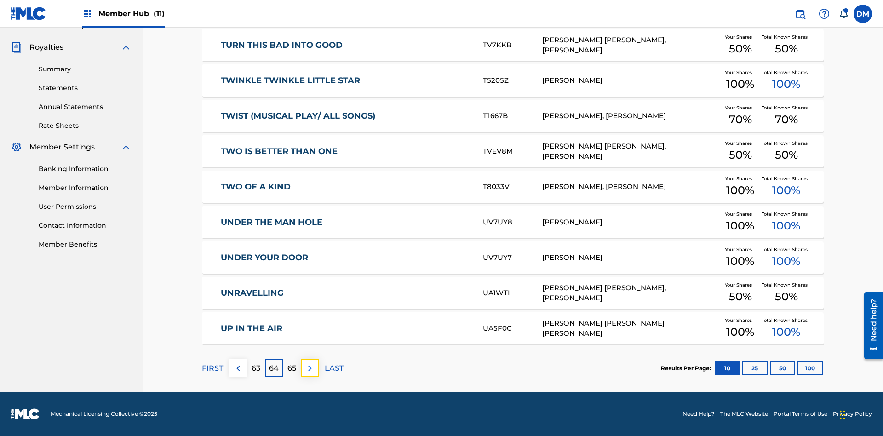
click at [309, 368] on img at bounding box center [309, 368] width 11 height 11
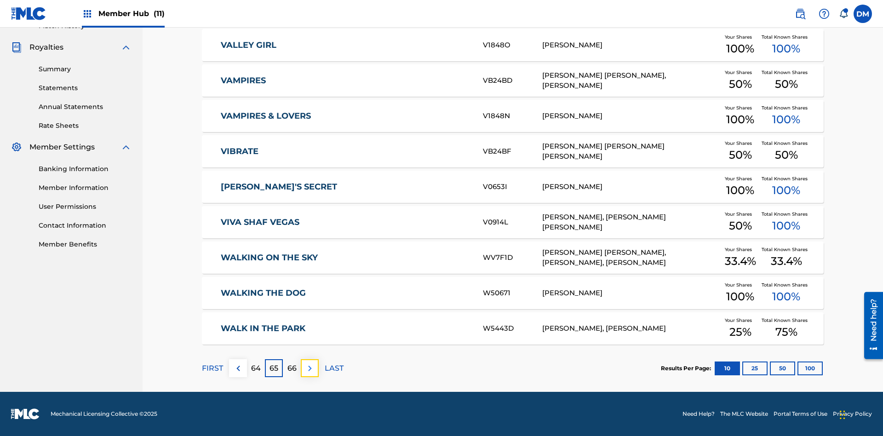
click at [309, 368] on img at bounding box center [309, 368] width 11 height 11
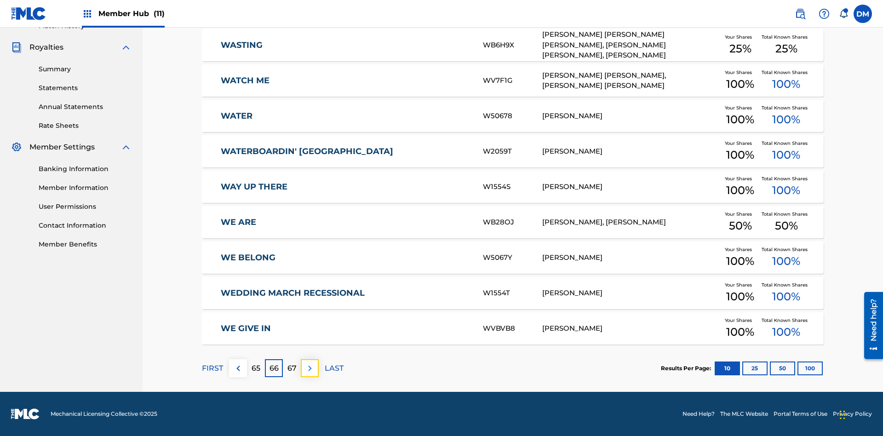
click at [309, 368] on img at bounding box center [309, 368] width 11 height 11
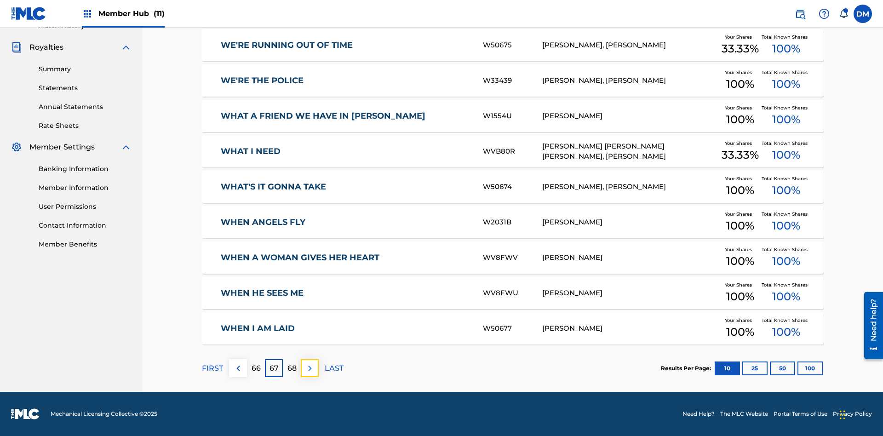
click at [309, 368] on img at bounding box center [309, 368] width 11 height 11
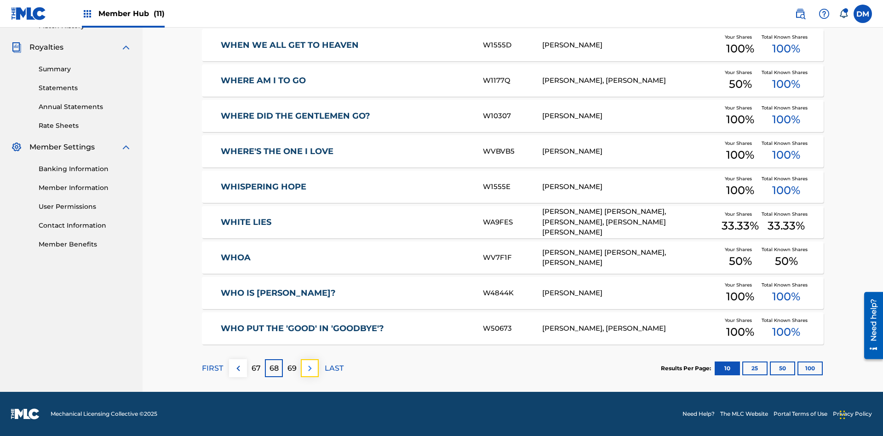
click at [309, 368] on img at bounding box center [309, 368] width 11 height 11
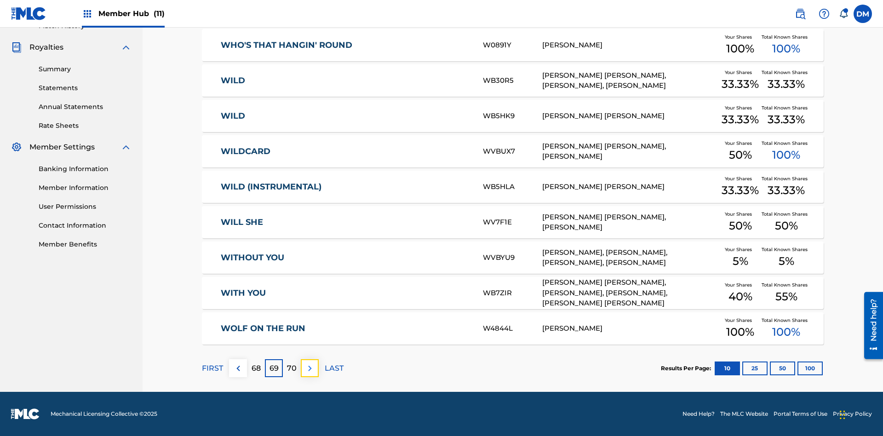
click at [309, 368] on img at bounding box center [309, 368] width 11 height 11
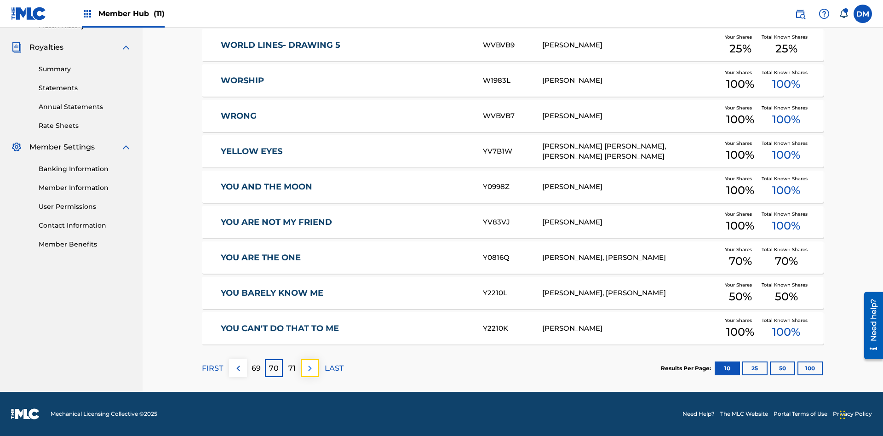
click at [309, 368] on img at bounding box center [309, 368] width 11 height 11
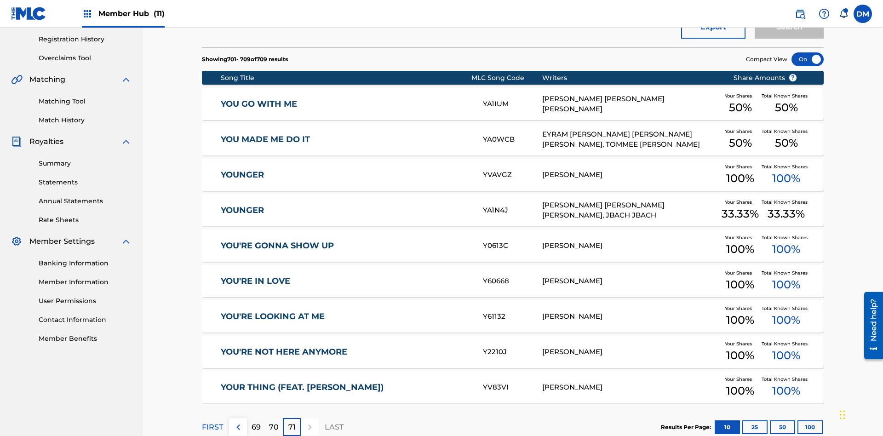
scroll to position [204, 0]
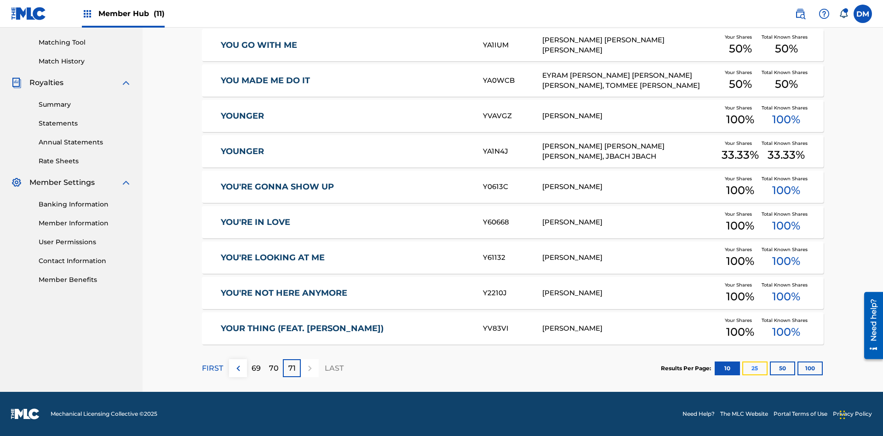
click at [742, 368] on button "25" at bounding box center [754, 368] width 25 height 14
click at [212, 368] on p "FIRST" at bounding box center [212, 368] width 21 height 11
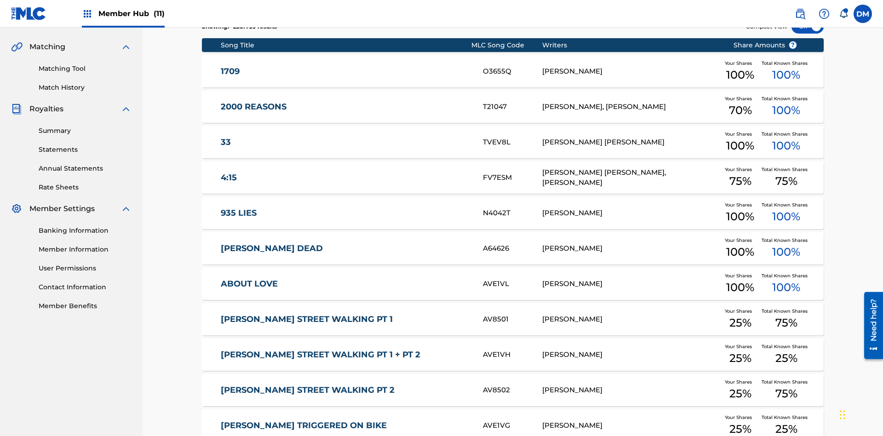
scroll to position [172, 0]
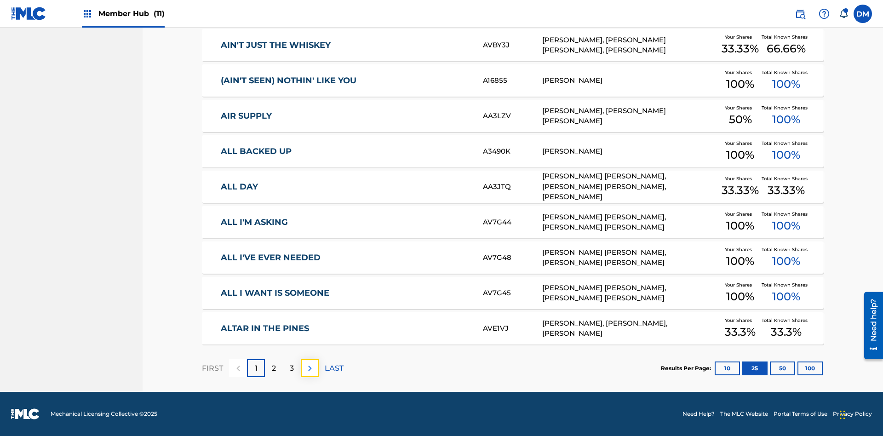
click at [309, 368] on img at bounding box center [309, 368] width 11 height 11
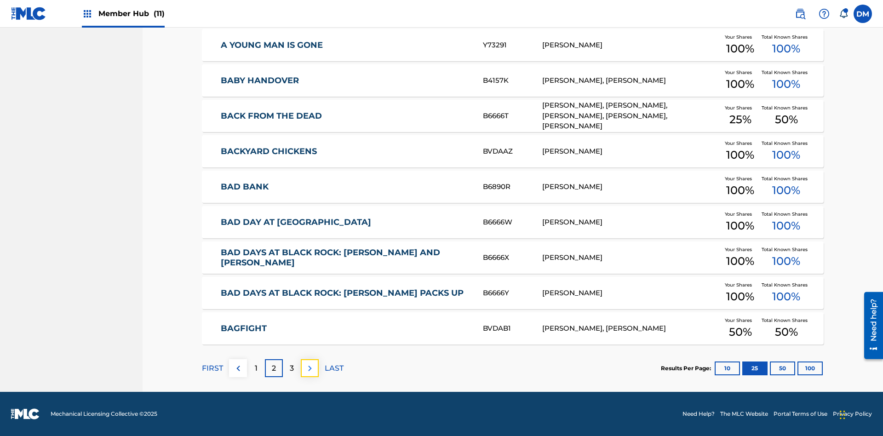
click at [309, 368] on img at bounding box center [309, 368] width 11 height 11
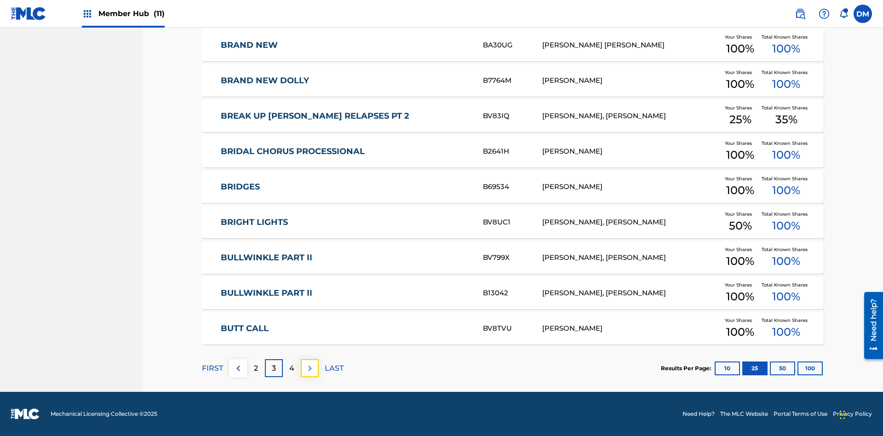
click at [309, 368] on img at bounding box center [309, 368] width 11 height 11
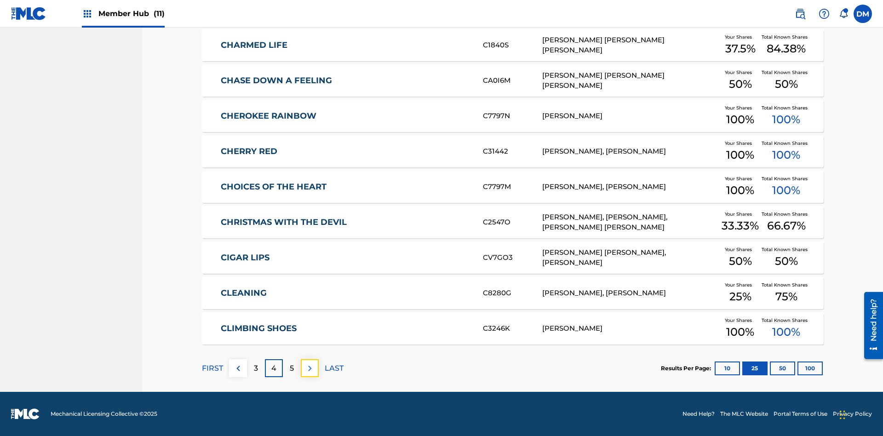
click at [309, 368] on img at bounding box center [309, 368] width 11 height 11
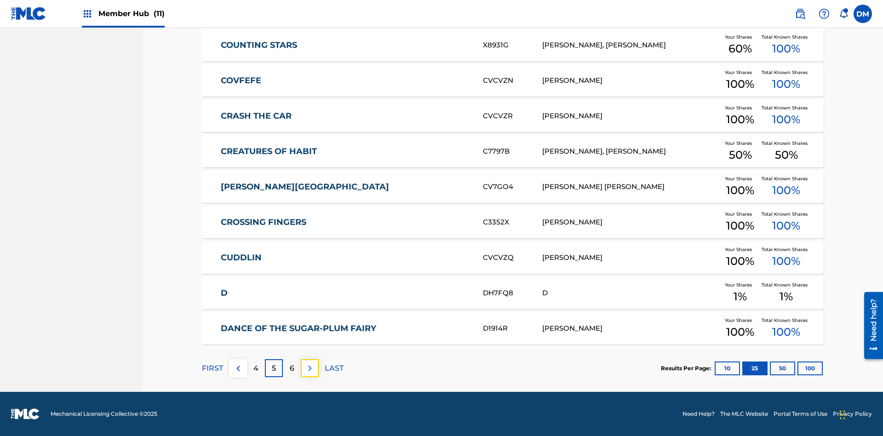
click at [309, 368] on img at bounding box center [309, 368] width 11 height 11
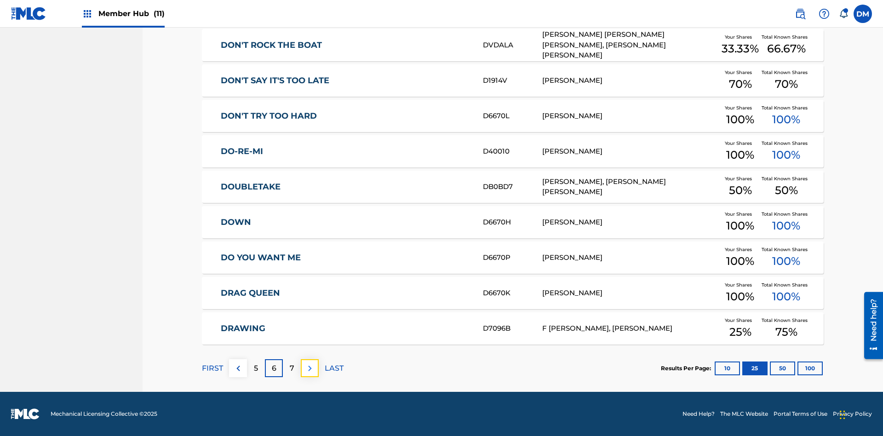
click at [309, 368] on img at bounding box center [309, 368] width 11 height 11
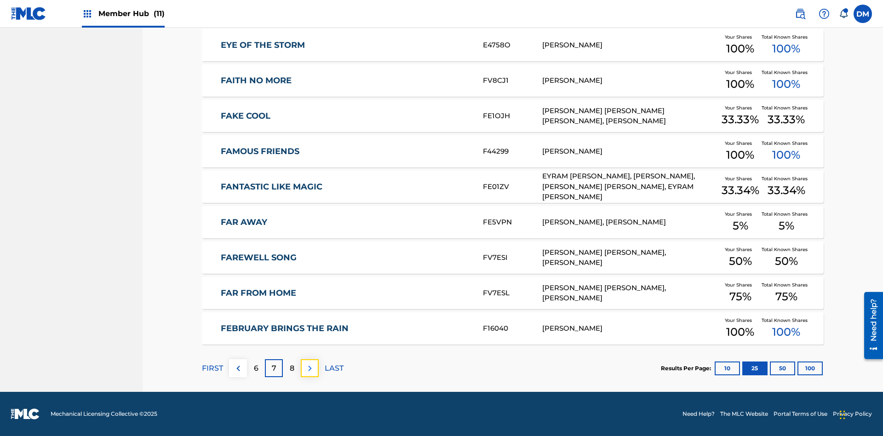
click at [309, 368] on img at bounding box center [309, 368] width 11 height 11
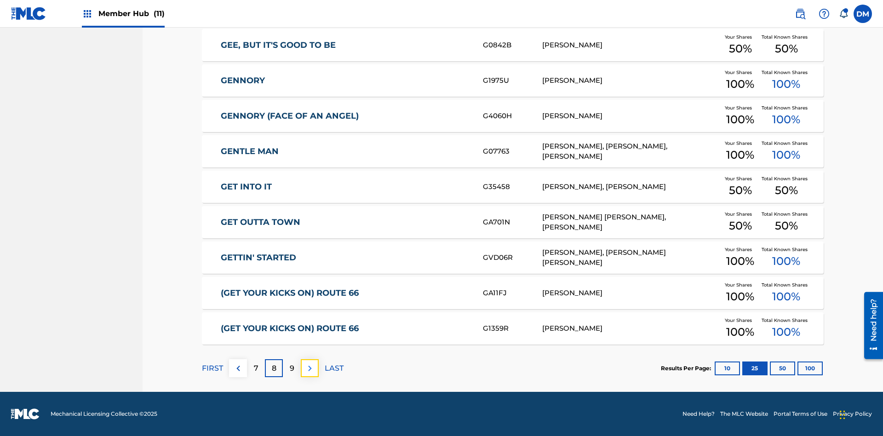
click at [309, 368] on img at bounding box center [309, 368] width 11 height 11
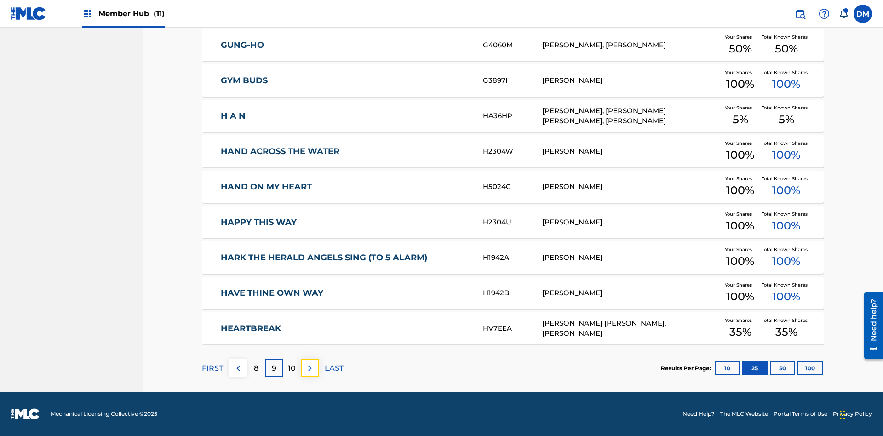
click at [309, 368] on img at bounding box center [309, 368] width 11 height 11
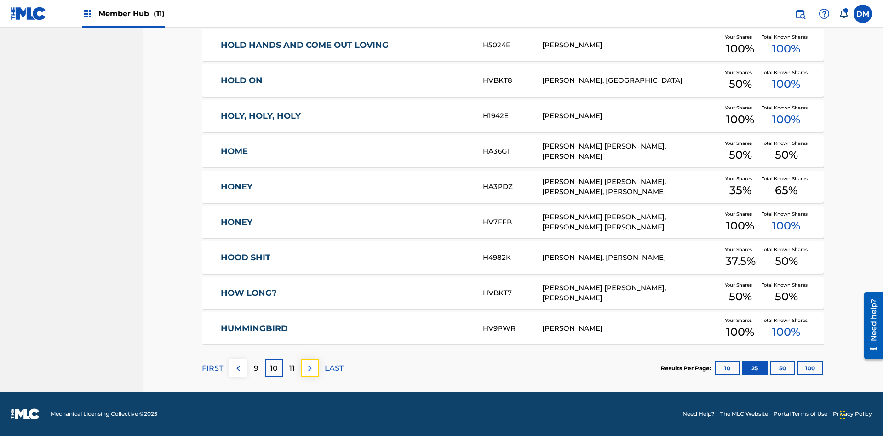
click at [309, 368] on img at bounding box center [309, 368] width 11 height 11
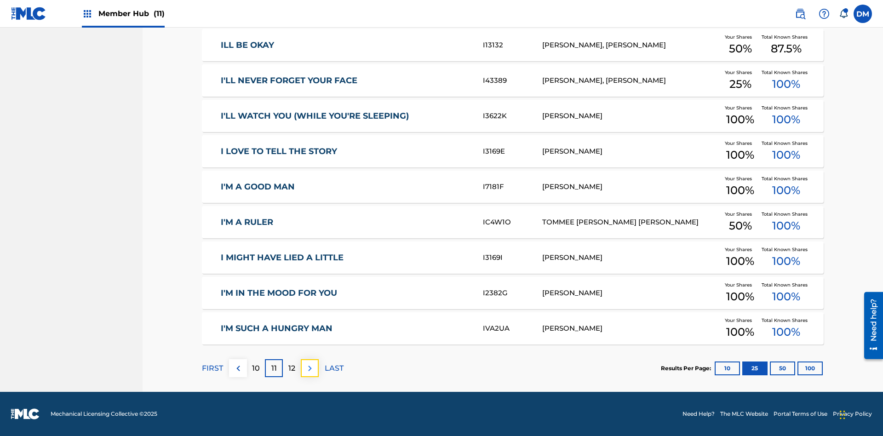
click at [309, 368] on img at bounding box center [309, 368] width 11 height 11
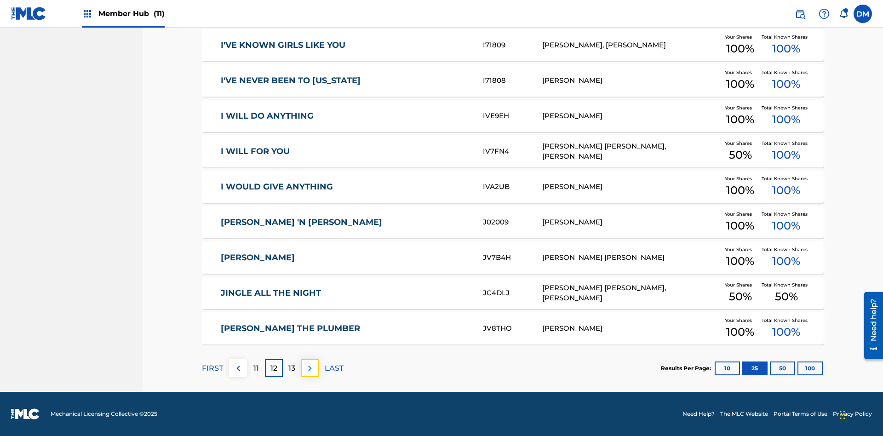
click at [309, 368] on img at bounding box center [309, 368] width 11 height 11
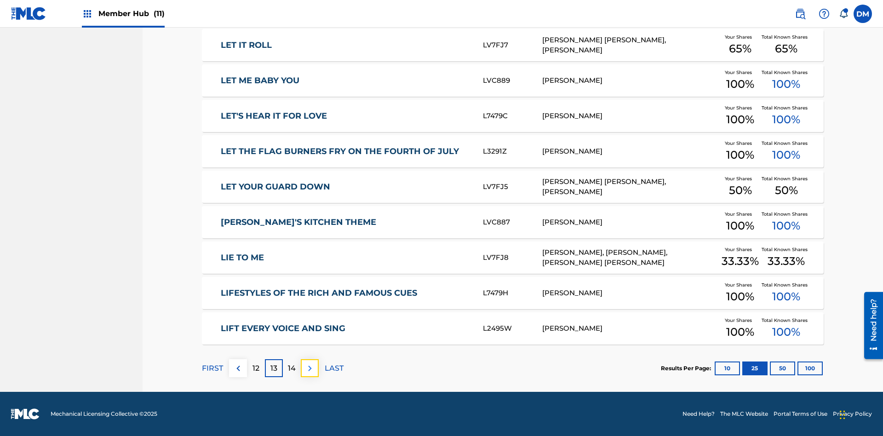
click at [309, 368] on img at bounding box center [309, 368] width 11 height 11
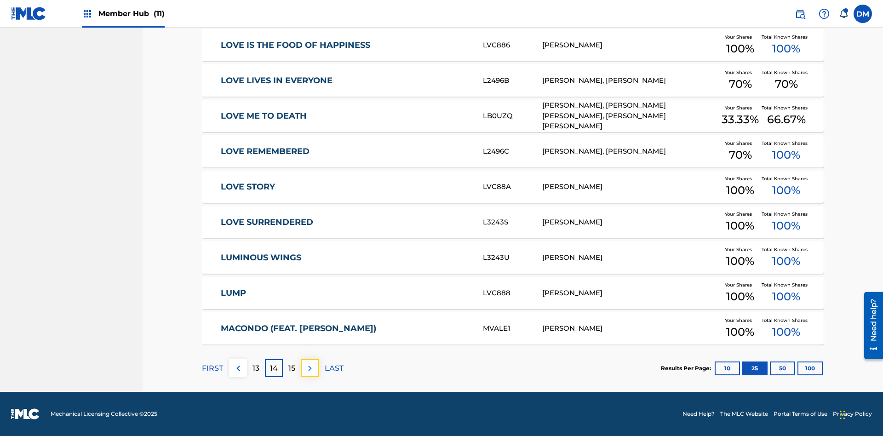
click at [309, 368] on img at bounding box center [309, 368] width 11 height 11
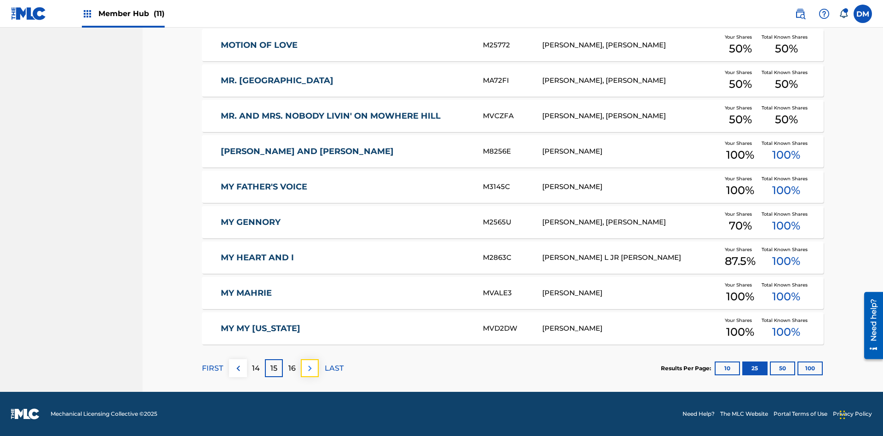
click at [309, 368] on img at bounding box center [309, 368] width 11 height 11
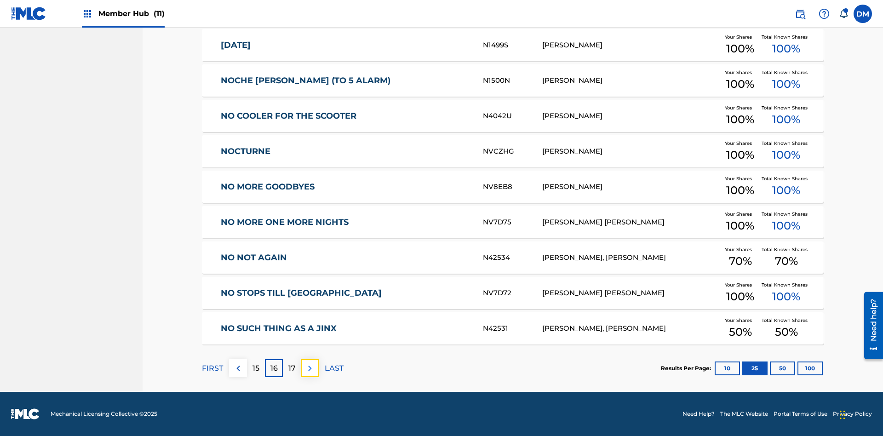
click at [309, 368] on img at bounding box center [309, 368] width 11 height 11
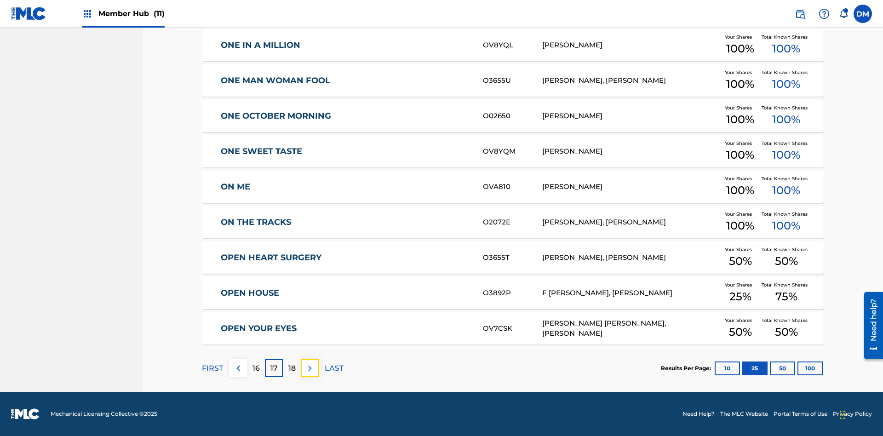
click at [309, 368] on img at bounding box center [309, 368] width 11 height 11
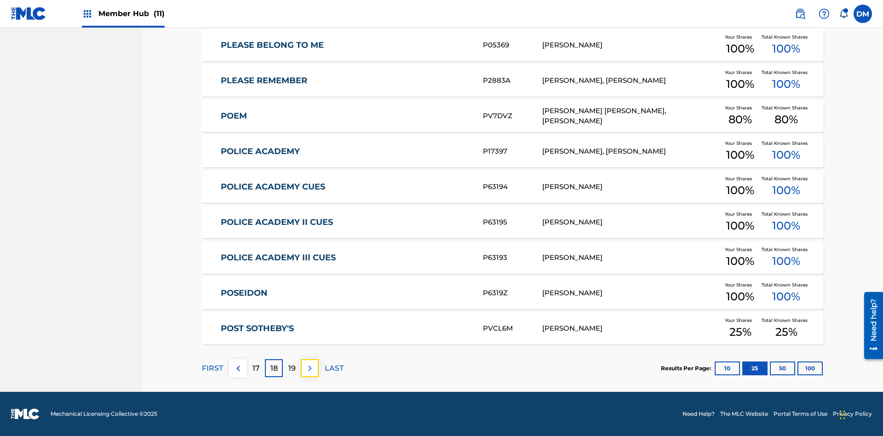
click at [309, 368] on img at bounding box center [309, 368] width 11 height 11
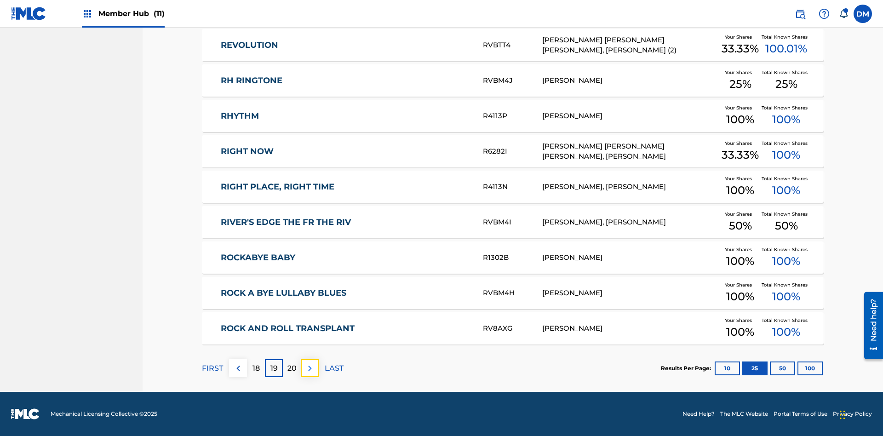
click at [309, 368] on img at bounding box center [309, 368] width 11 height 11
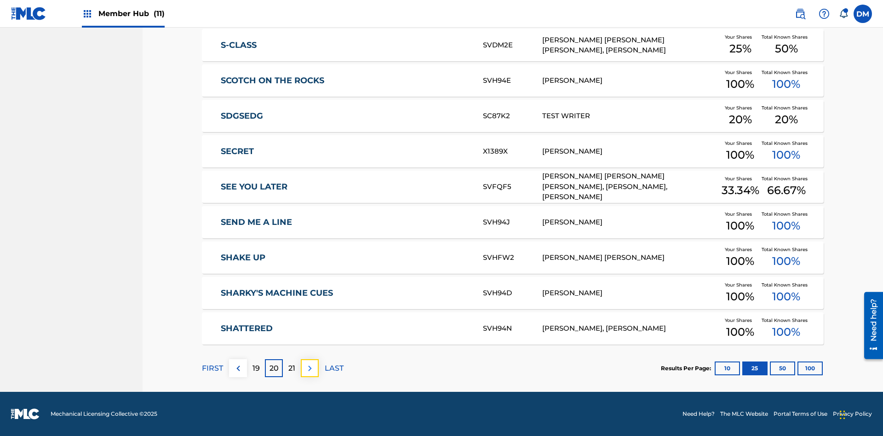
click at [309, 368] on img at bounding box center [309, 368] width 11 height 11
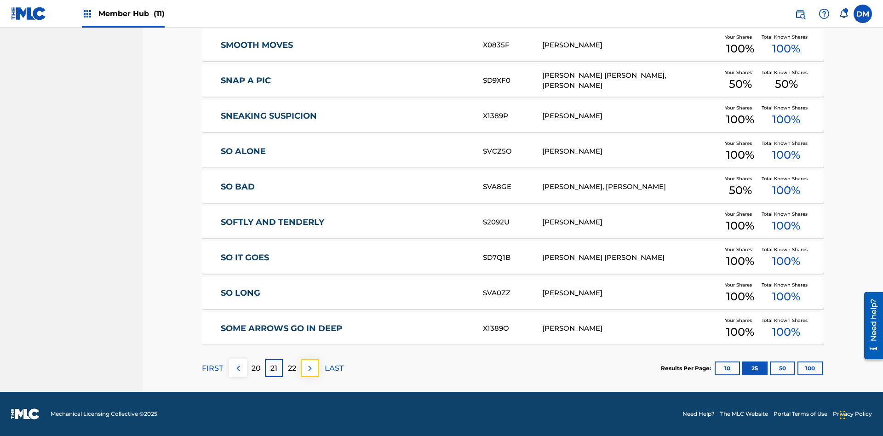
click at [309, 368] on img at bounding box center [309, 368] width 11 height 11
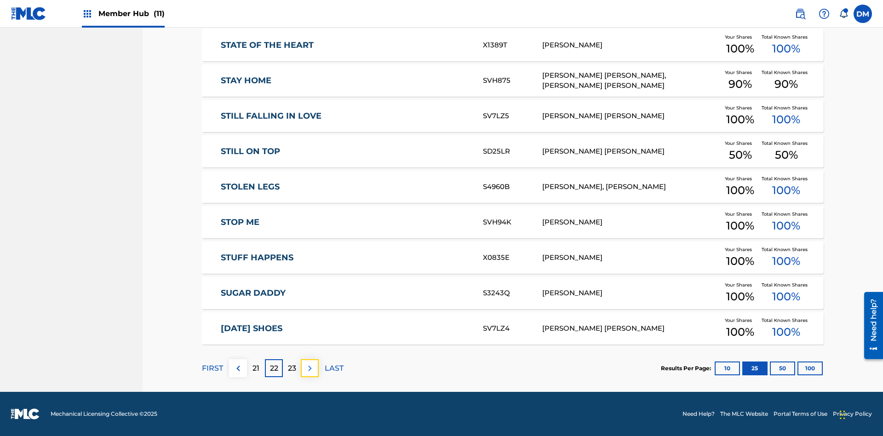
click at [309, 368] on img at bounding box center [309, 368] width 11 height 11
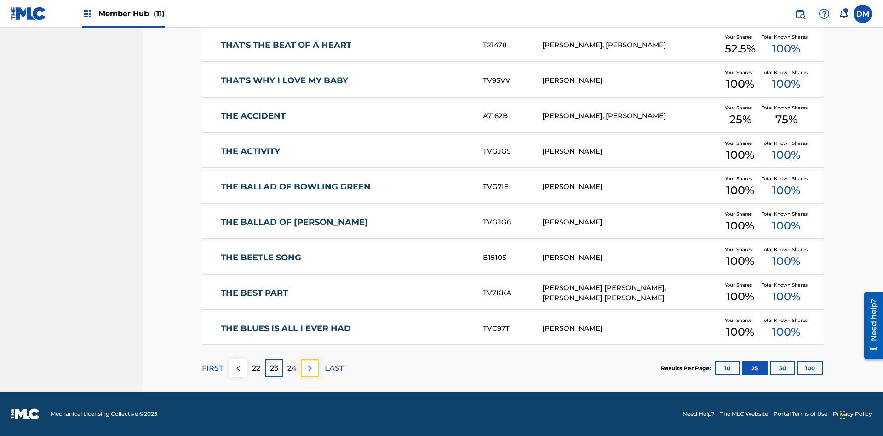
click at [309, 368] on img at bounding box center [309, 368] width 11 height 11
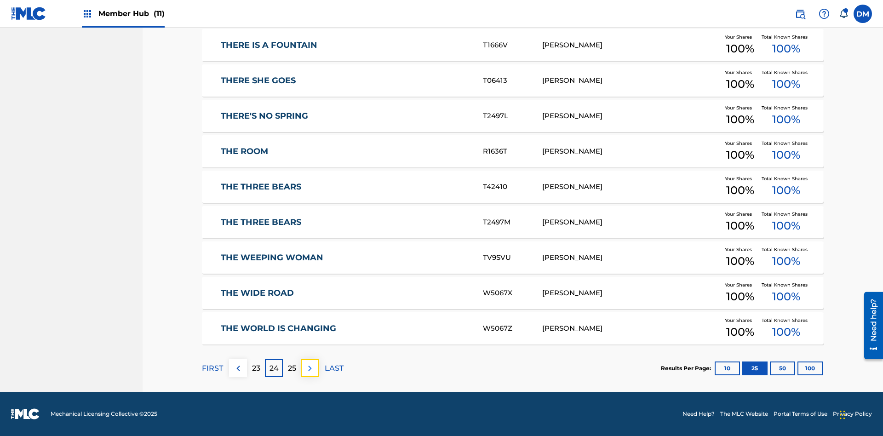
click at [309, 368] on img at bounding box center [309, 368] width 11 height 11
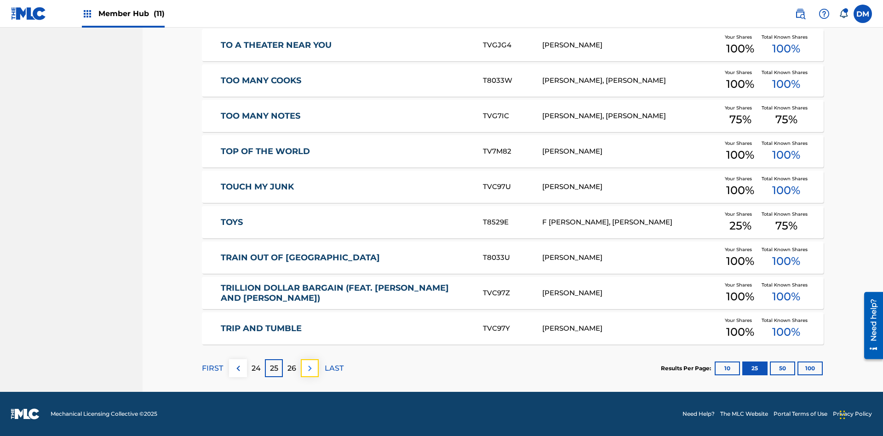
click at [309, 368] on img at bounding box center [309, 368] width 11 height 11
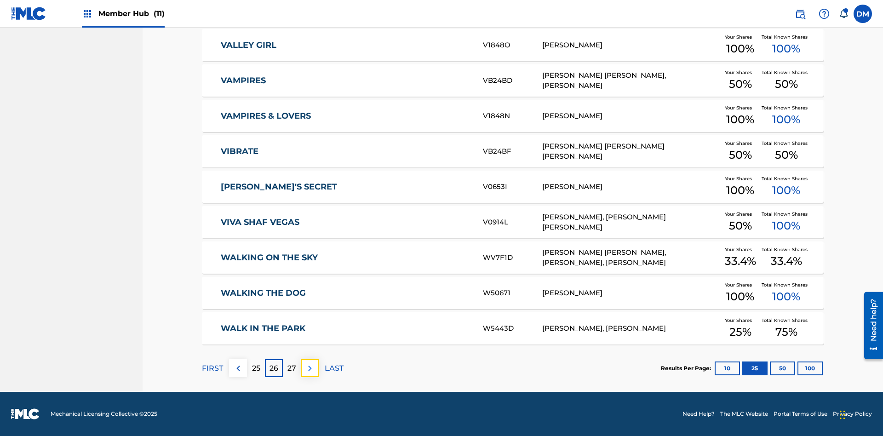
click at [309, 368] on img at bounding box center [309, 368] width 11 height 11
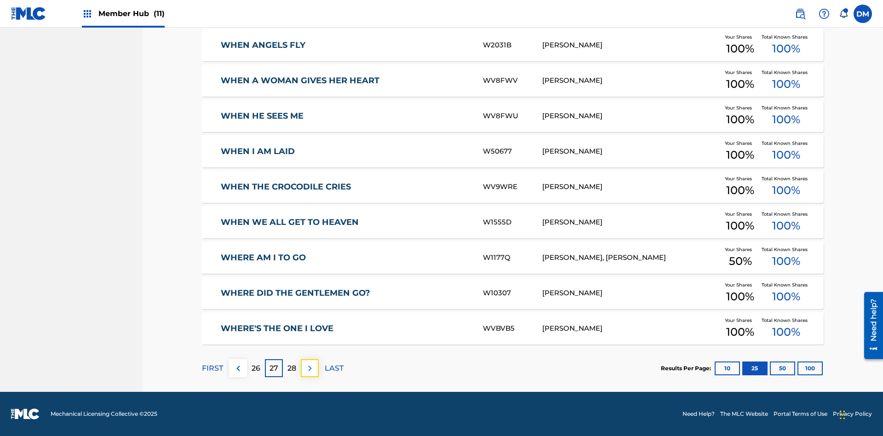
click at [309, 368] on img at bounding box center [309, 368] width 11 height 11
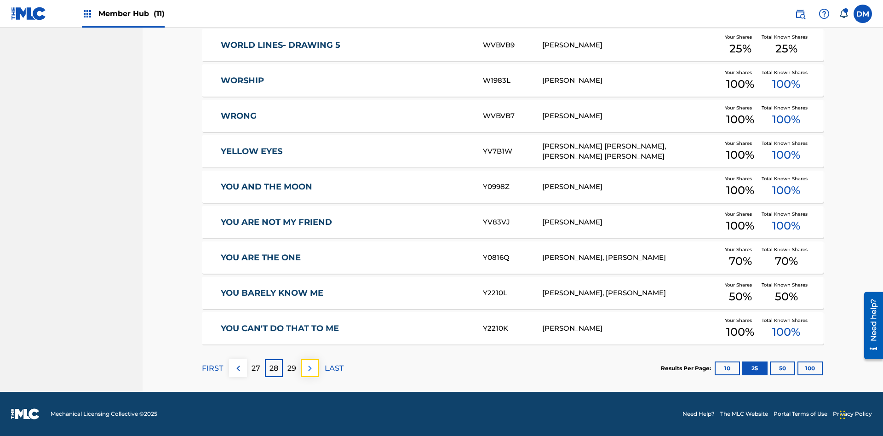
click at [309, 368] on img at bounding box center [309, 368] width 11 height 11
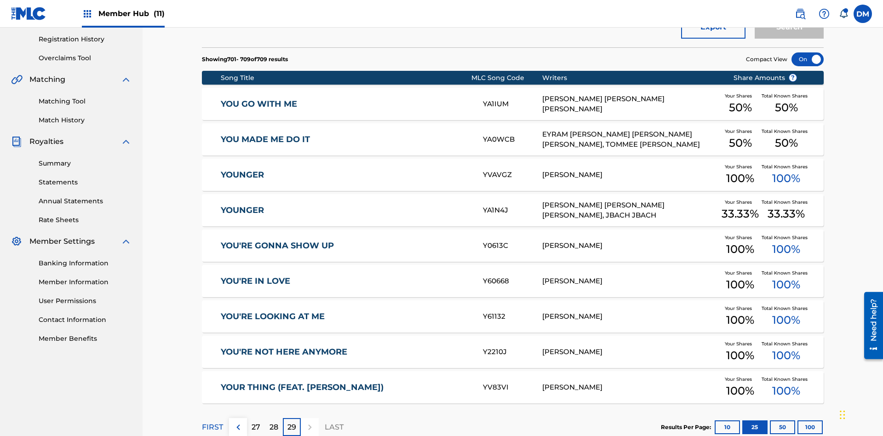
scroll to position [204, 0]
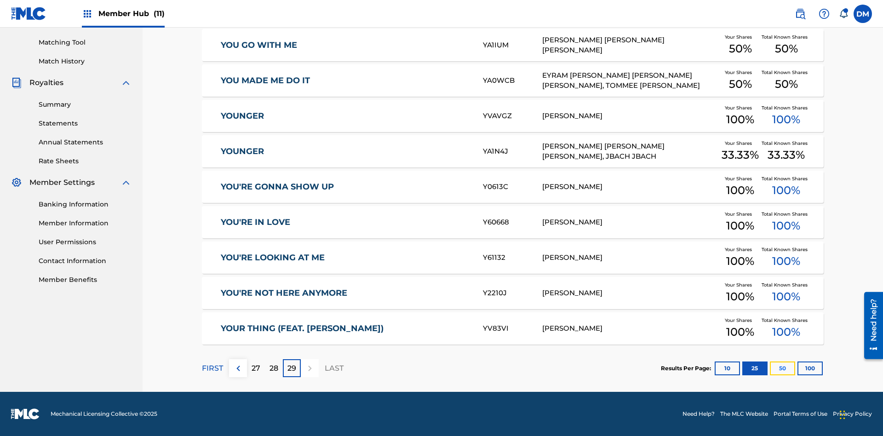
click at [770, 368] on button "50" at bounding box center [782, 368] width 25 height 14
click at [212, 368] on p "FIRST" at bounding box center [212, 368] width 21 height 11
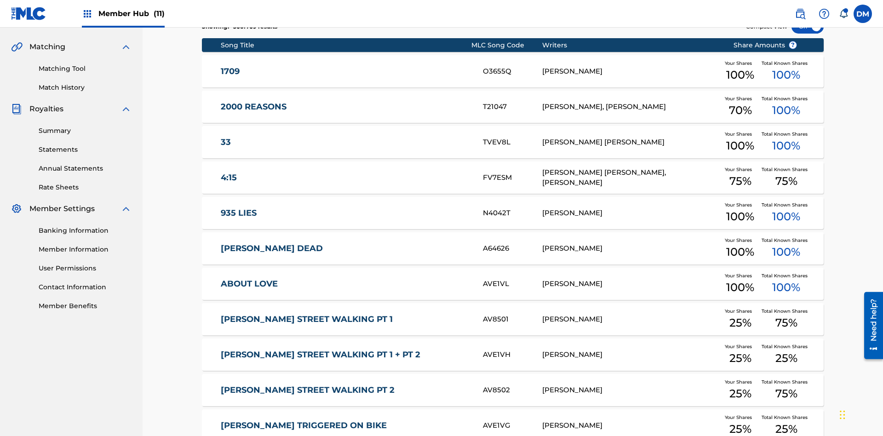
scroll to position [172, 0]
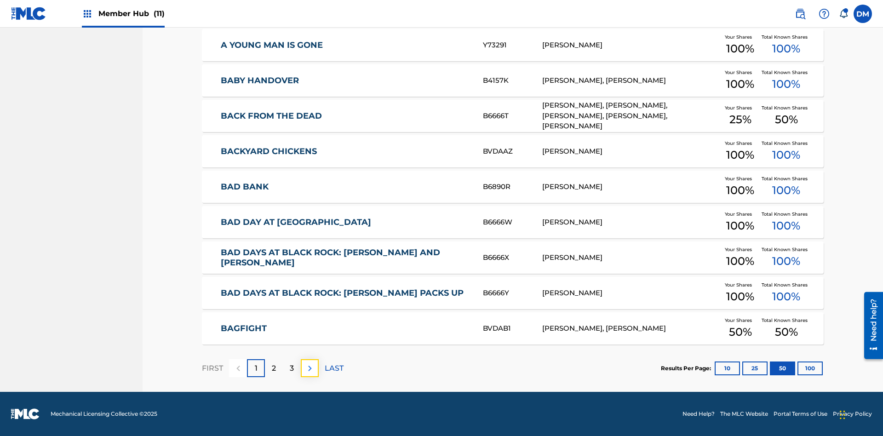
click at [309, 368] on img at bounding box center [309, 368] width 11 height 11
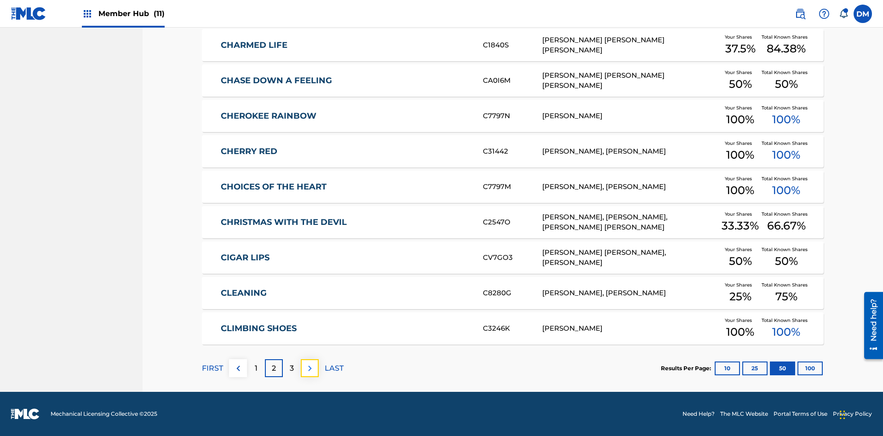
click at [309, 368] on img at bounding box center [309, 368] width 11 height 11
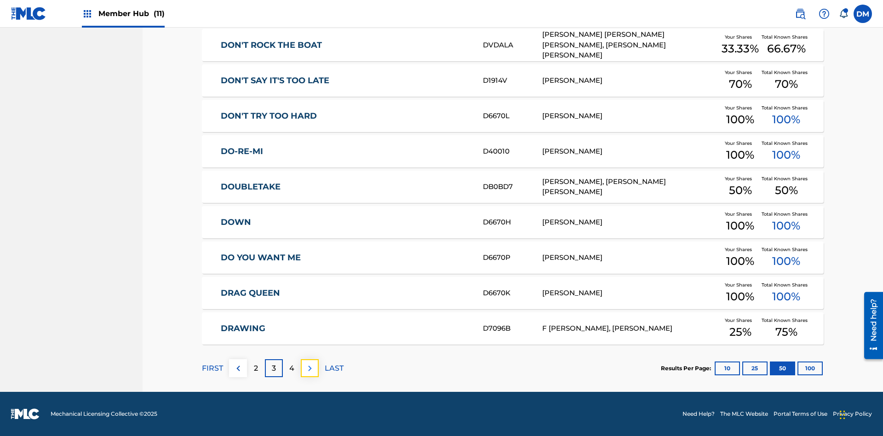
click at [309, 368] on img at bounding box center [309, 368] width 11 height 11
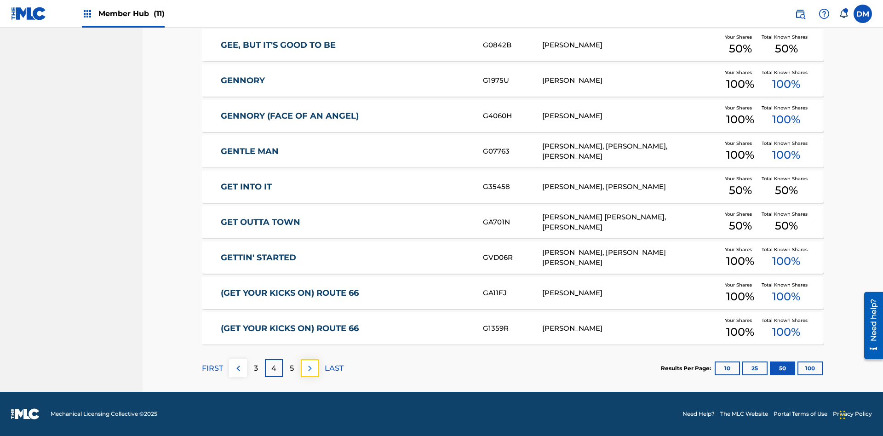
click at [309, 368] on img at bounding box center [309, 368] width 11 height 11
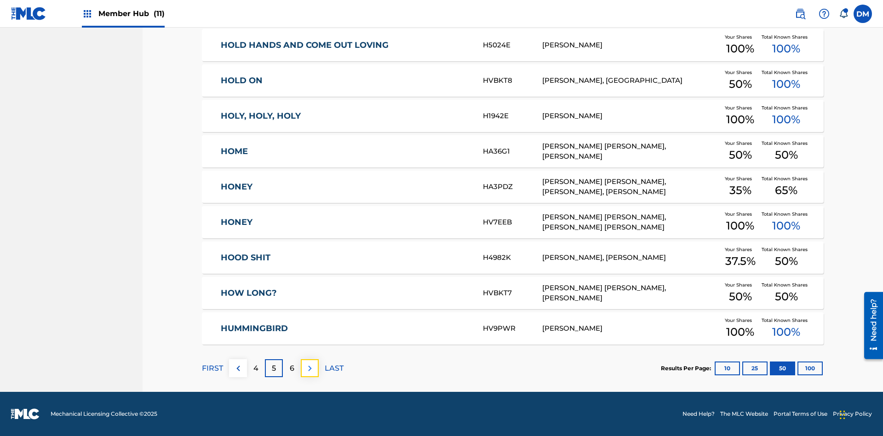
click at [309, 368] on img at bounding box center [309, 368] width 11 height 11
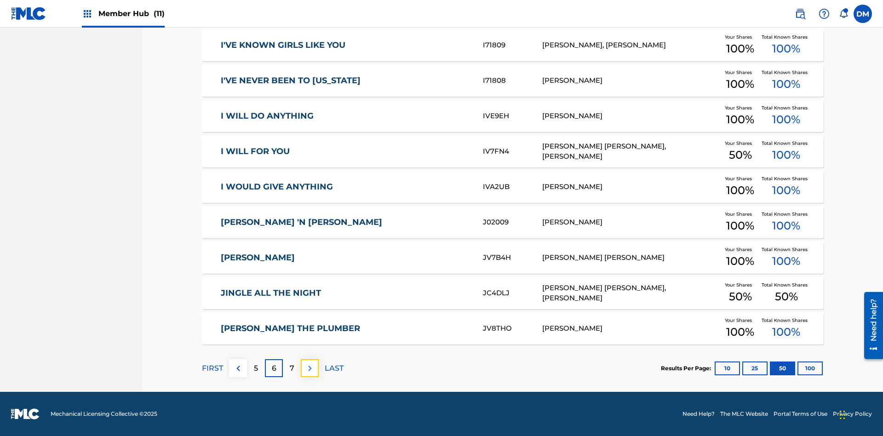
click at [309, 368] on img at bounding box center [309, 368] width 11 height 11
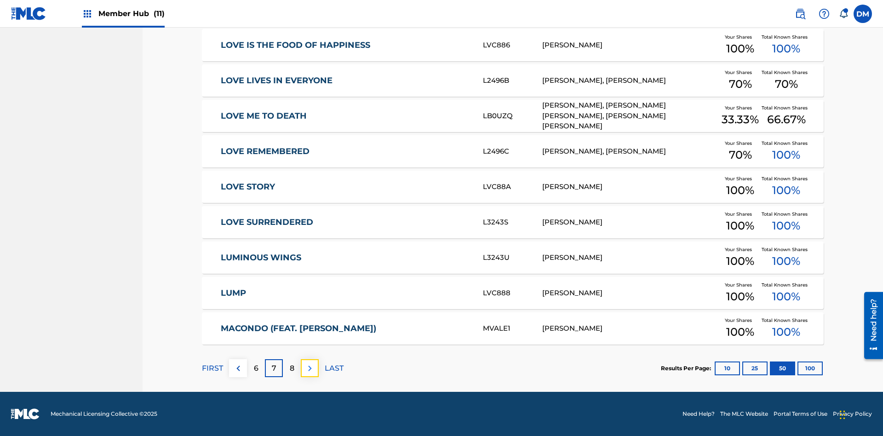
click at [309, 368] on img at bounding box center [309, 368] width 11 height 11
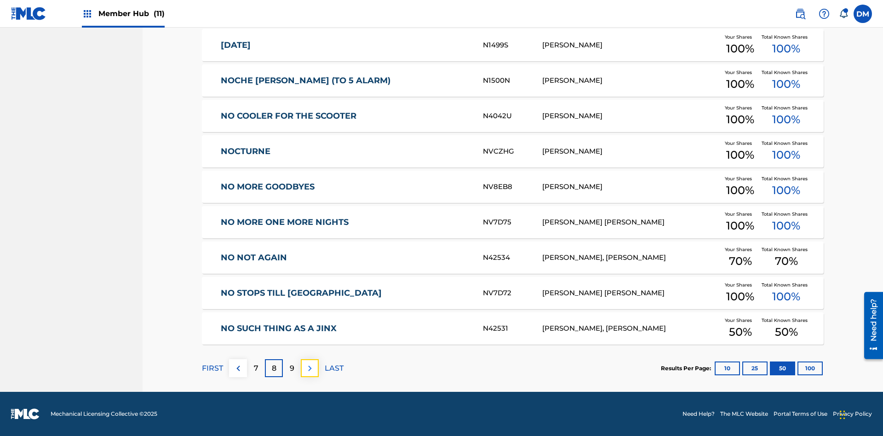
click at [309, 368] on img at bounding box center [309, 368] width 11 height 11
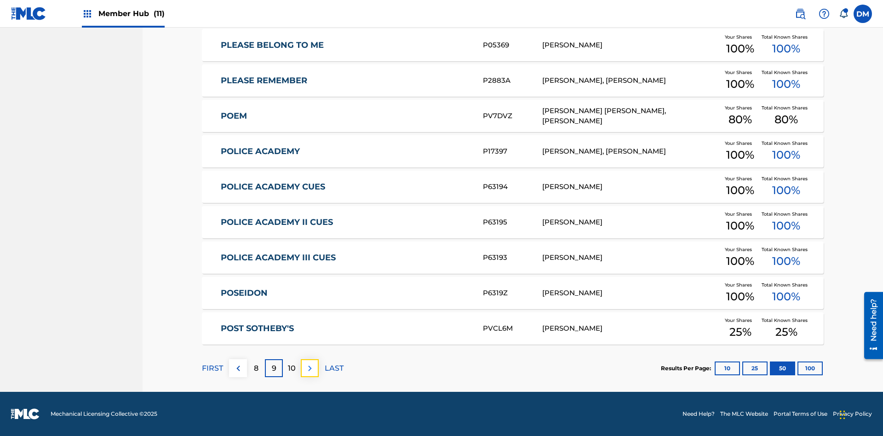
click at [309, 368] on img at bounding box center [309, 368] width 11 height 11
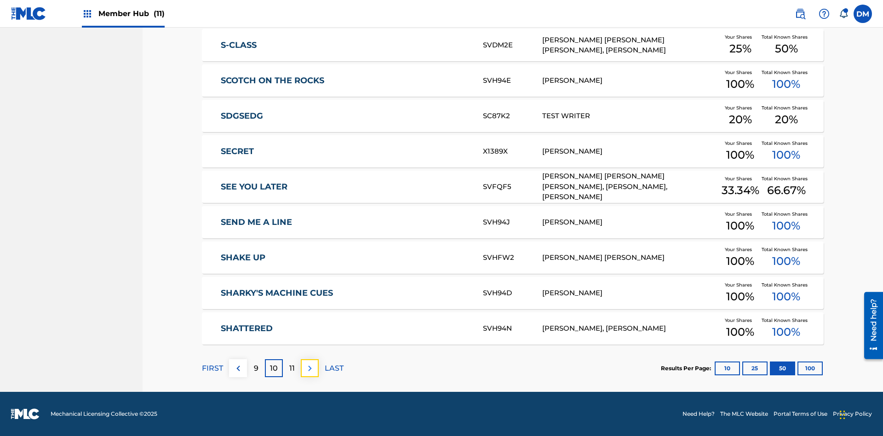
click at [309, 368] on img at bounding box center [309, 368] width 11 height 11
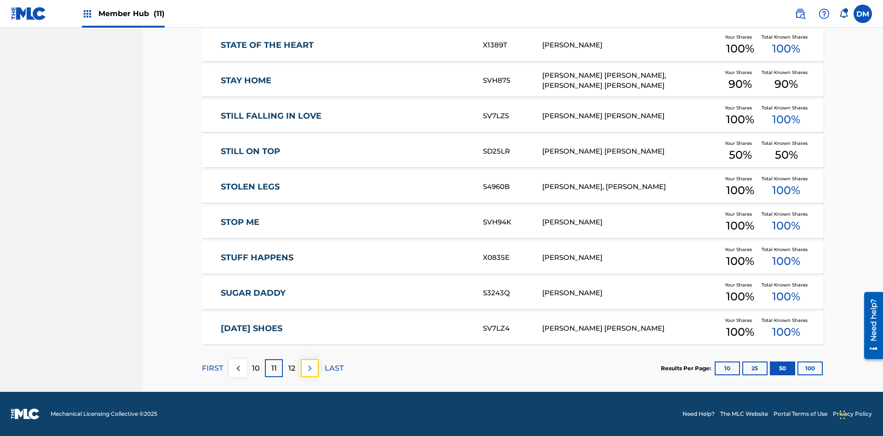
click at [309, 368] on img at bounding box center [309, 368] width 11 height 11
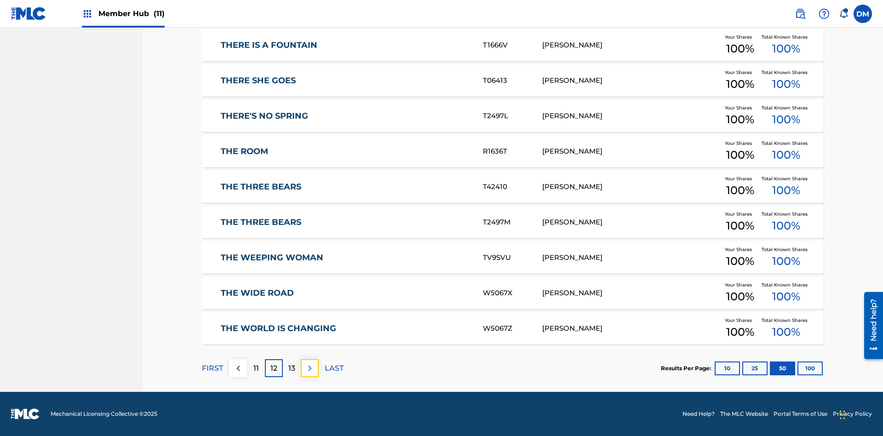
click at [309, 368] on img at bounding box center [309, 368] width 11 height 11
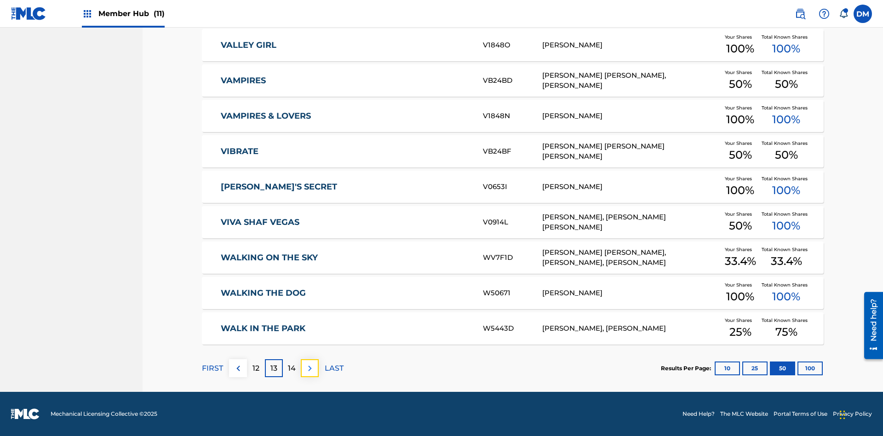
click at [309, 368] on img at bounding box center [309, 368] width 11 height 11
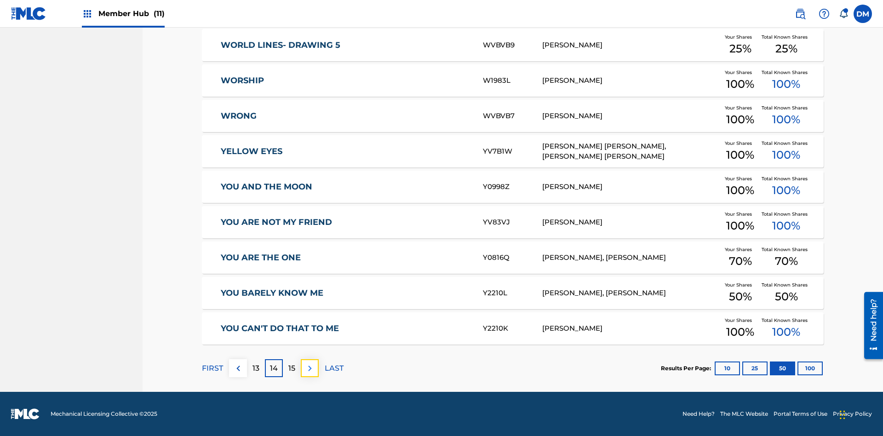
click at [309, 368] on img at bounding box center [309, 368] width 11 height 11
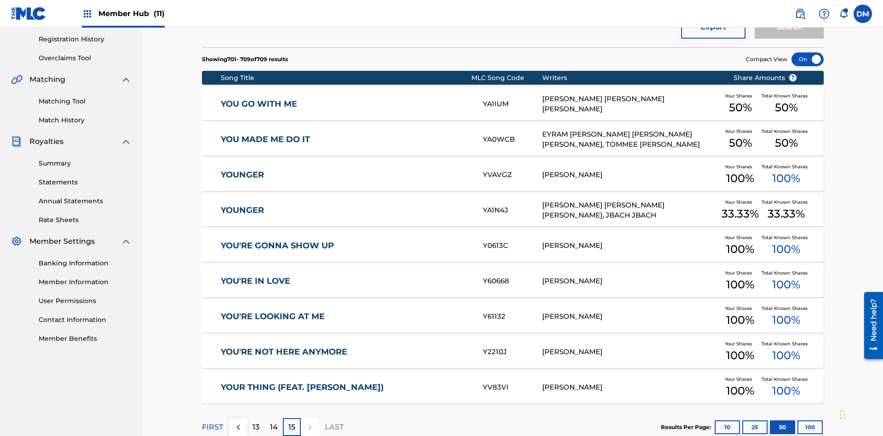
scroll to position [204, 0]
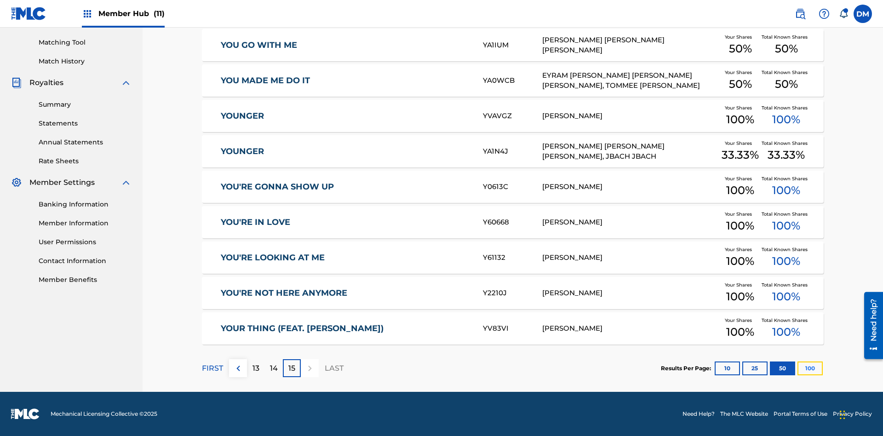
click at [797, 368] on button "100" at bounding box center [809, 368] width 25 height 14
click at [212, 368] on p "FIRST" at bounding box center [212, 368] width 21 height 11
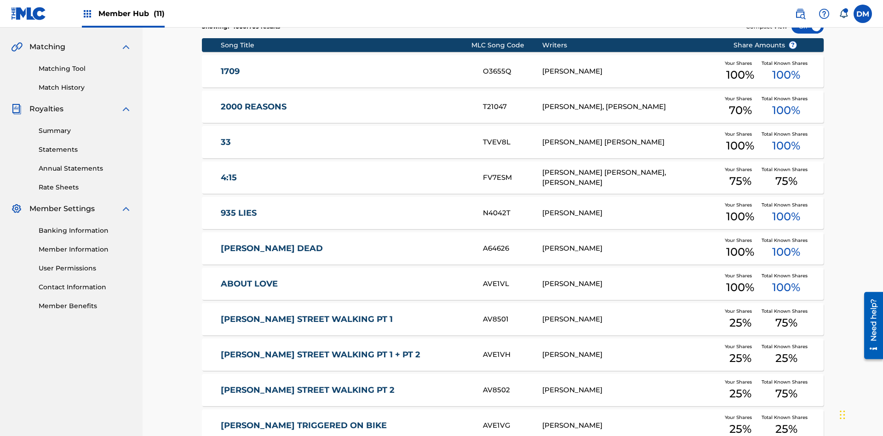
scroll to position [172, 0]
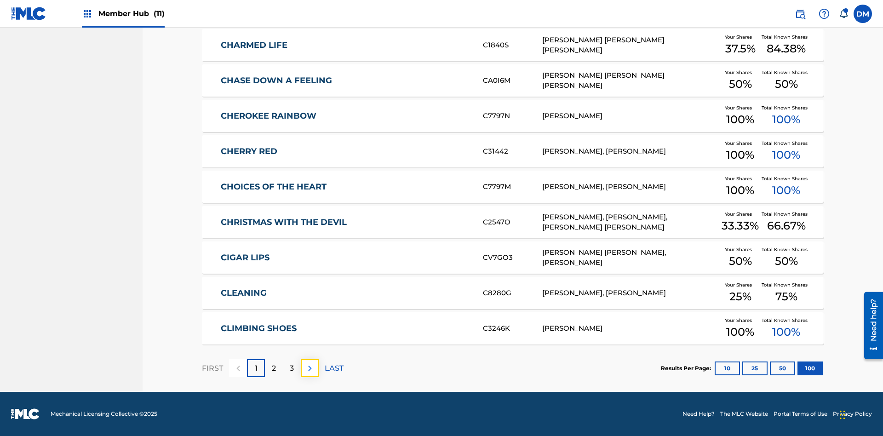
click at [309, 368] on img at bounding box center [309, 368] width 11 height 11
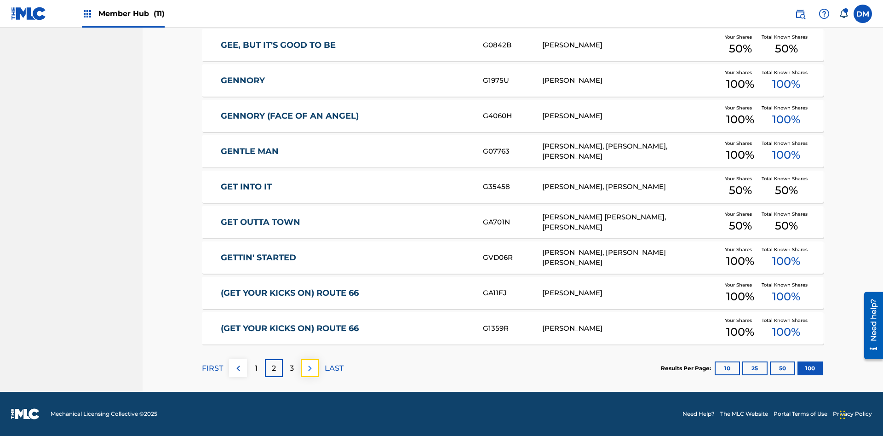
click at [309, 368] on img at bounding box center [309, 368] width 11 height 11
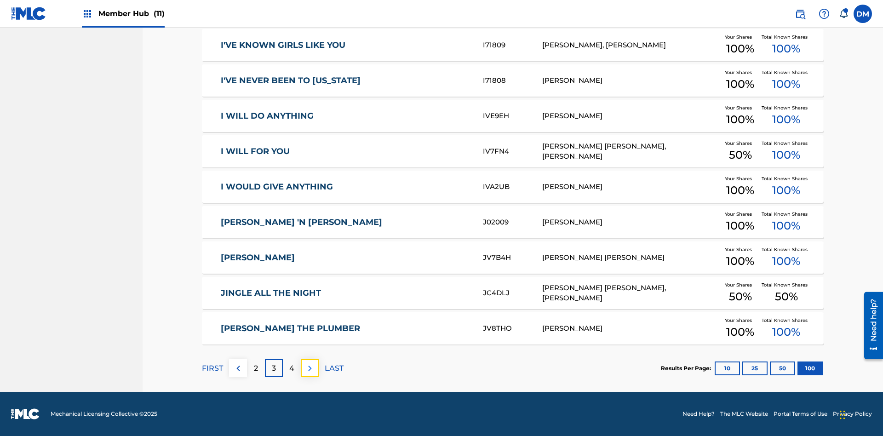
click at [309, 368] on img at bounding box center [309, 368] width 11 height 11
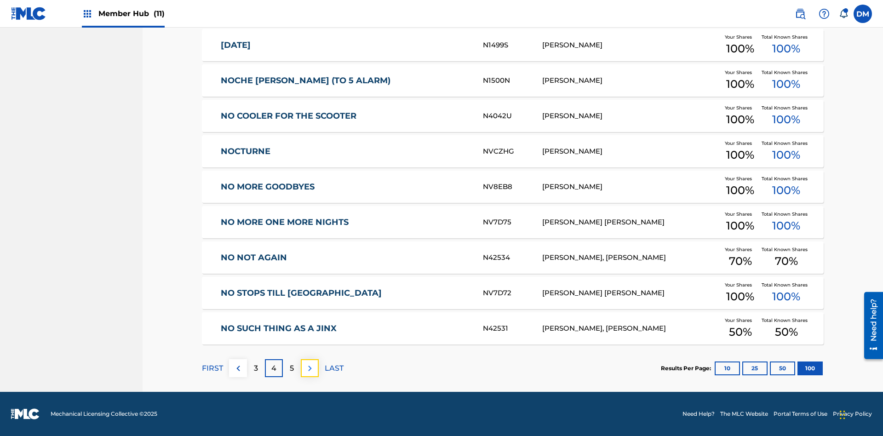
click at [309, 368] on img at bounding box center [309, 368] width 11 height 11
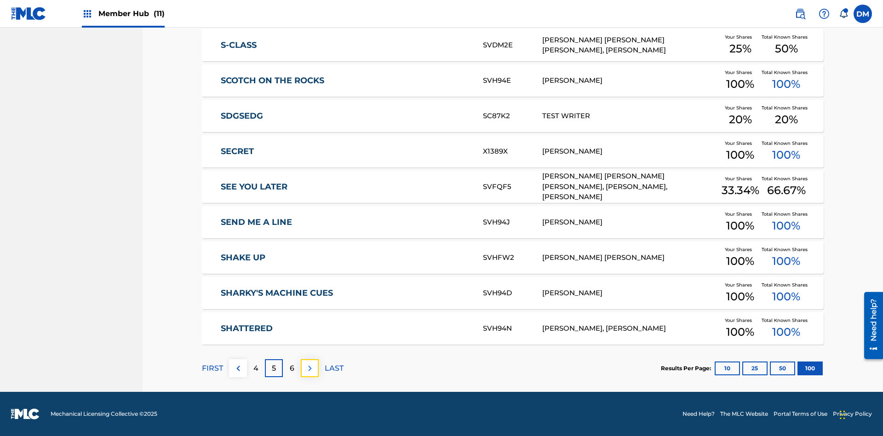
click at [309, 368] on img at bounding box center [309, 368] width 11 height 11
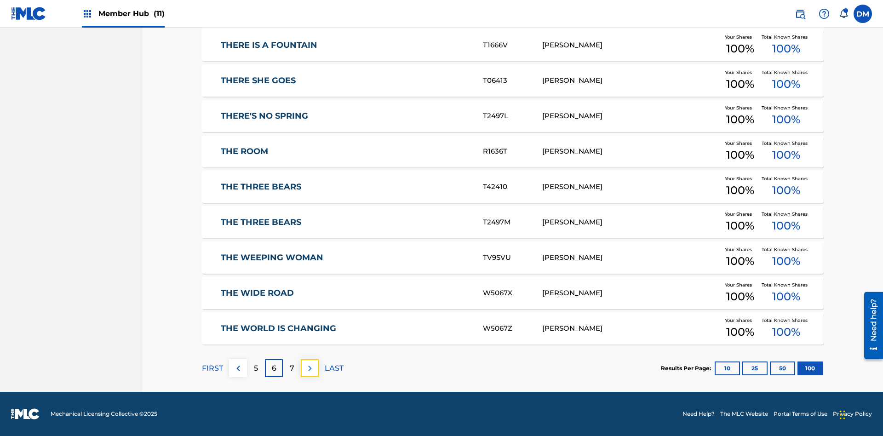
click at [309, 368] on img at bounding box center [309, 368] width 11 height 11
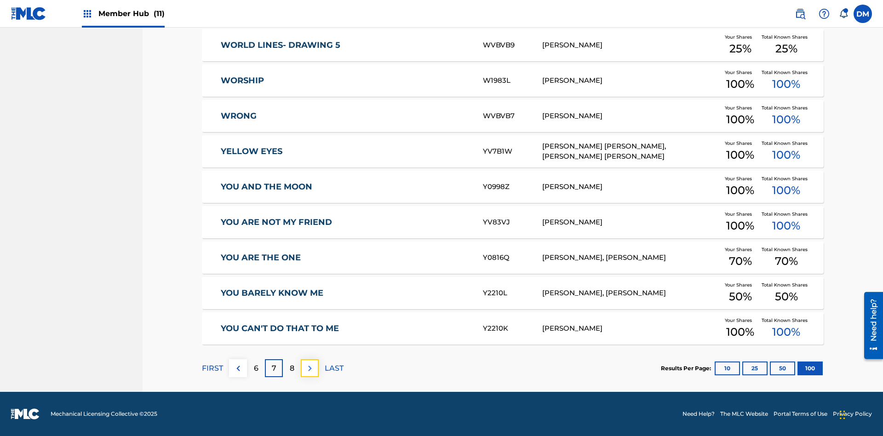
click at [309, 368] on img at bounding box center [309, 368] width 11 height 11
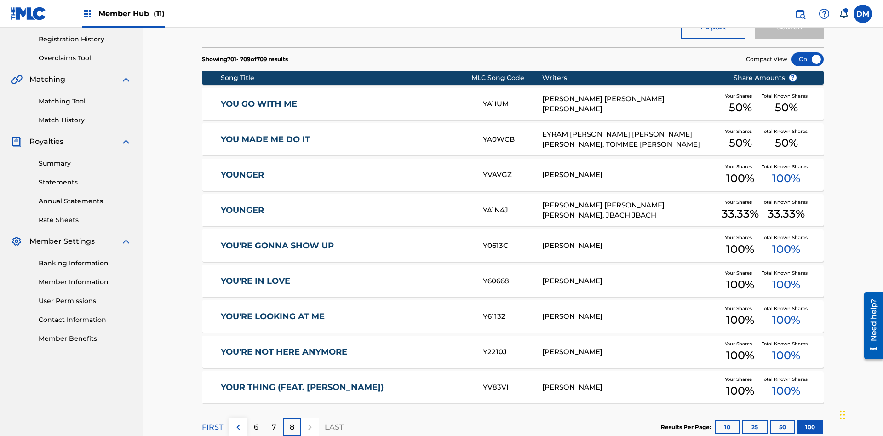
scroll to position [204, 0]
